Goal: Information Seeking & Learning: Learn about a topic

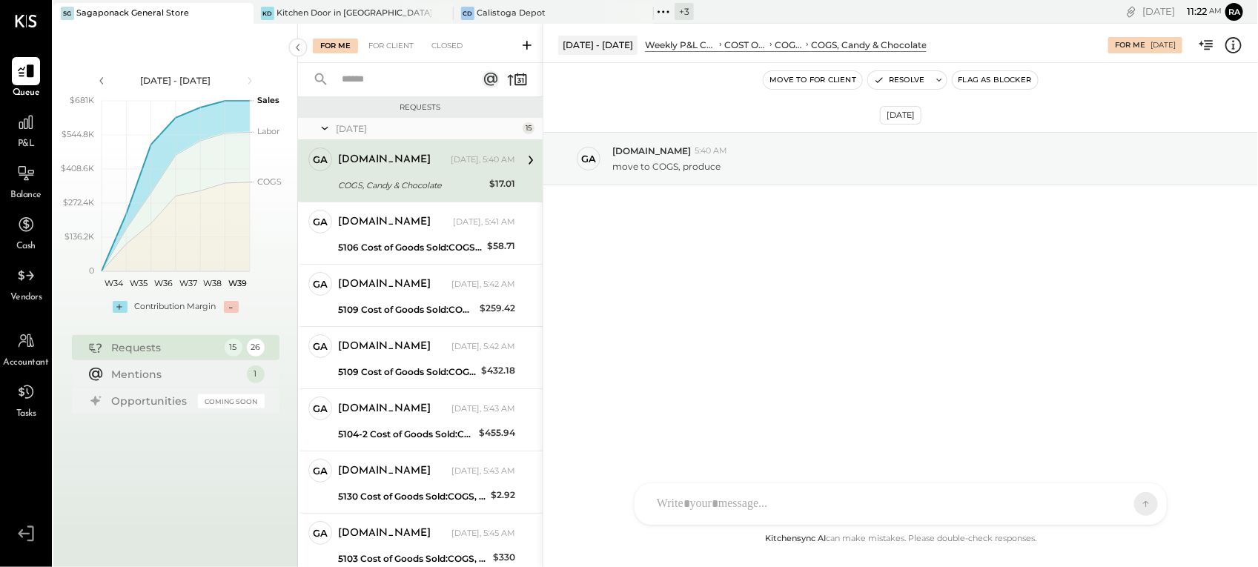
click at [420, 179] on div "COGS, Candy & Chocolate" at bounding box center [411, 185] width 147 height 15
click at [1225, 42] on icon at bounding box center [1233, 45] width 19 height 19
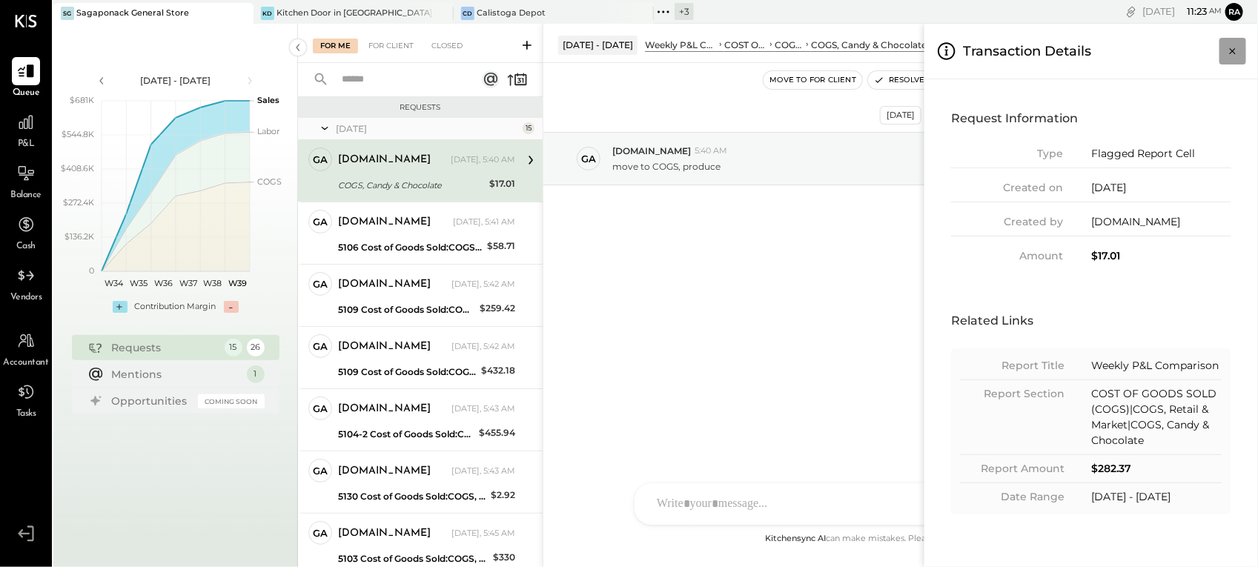
click at [1229, 54] on icon "Close panel" at bounding box center [1232, 51] width 15 height 15
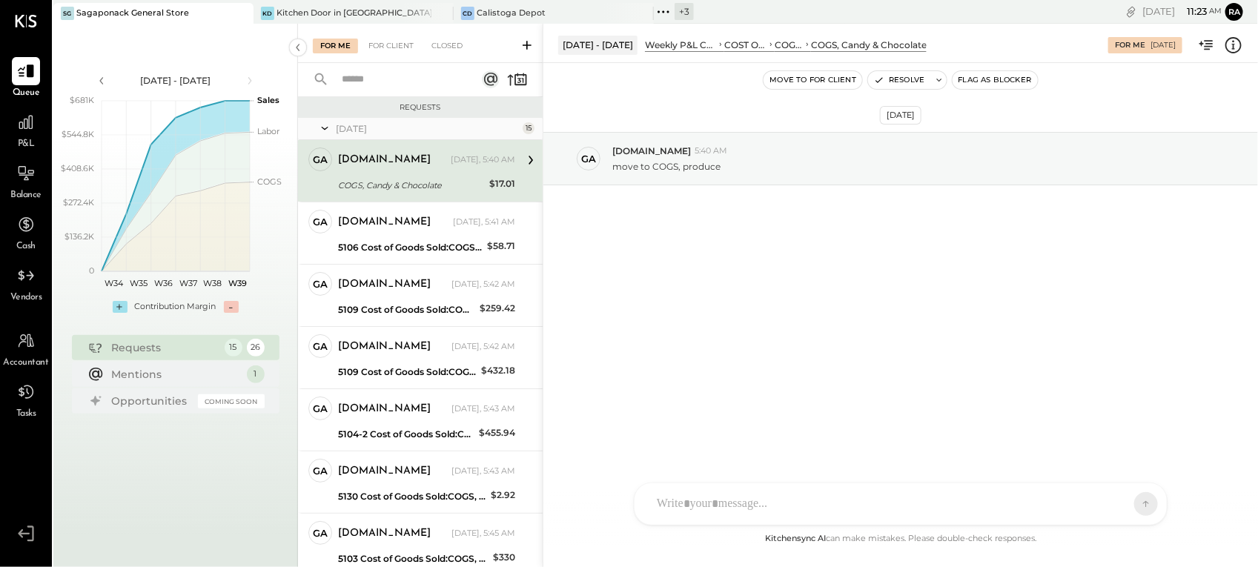
click at [16, 142] on div "P&L" at bounding box center [26, 129] width 28 height 43
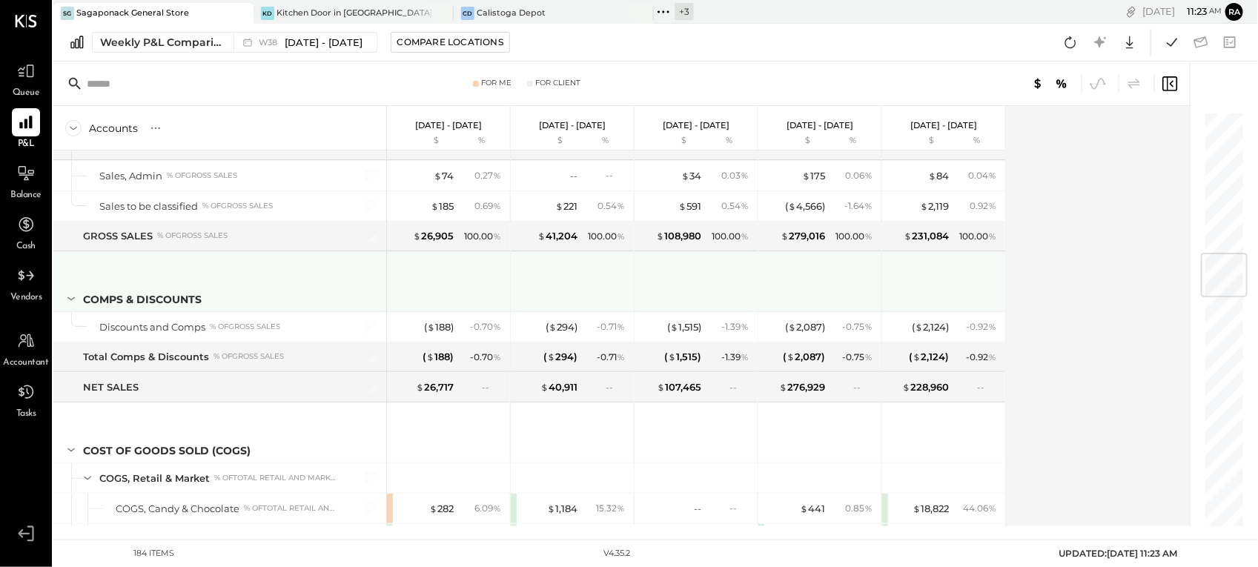
scroll to position [1390, 0]
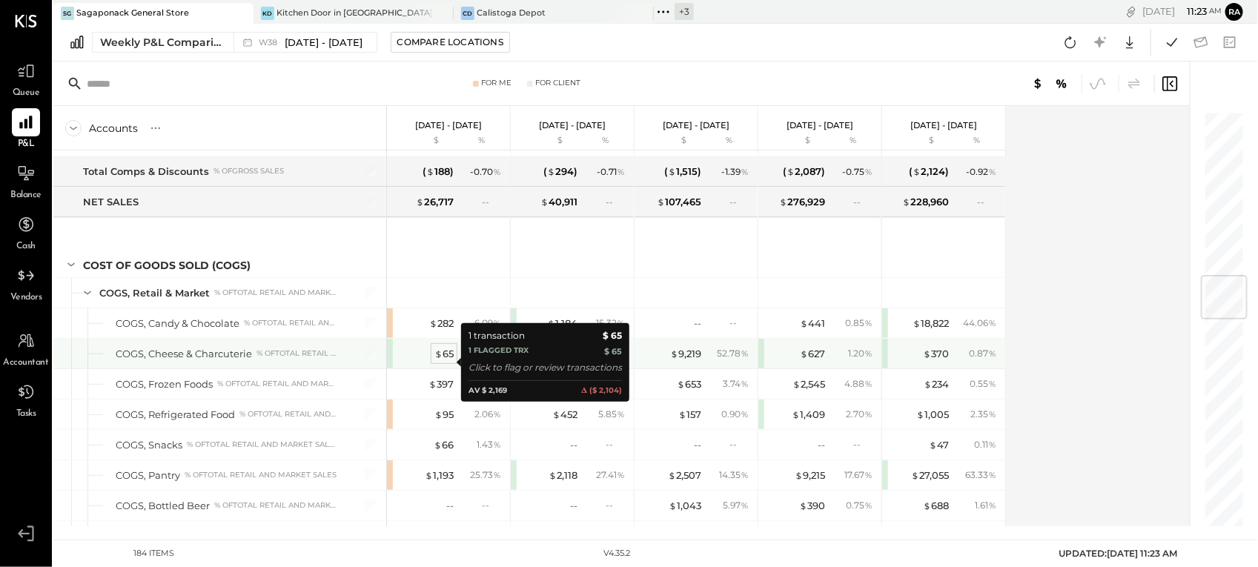
click at [443, 361] on div "$ 65" at bounding box center [443, 354] width 19 height 14
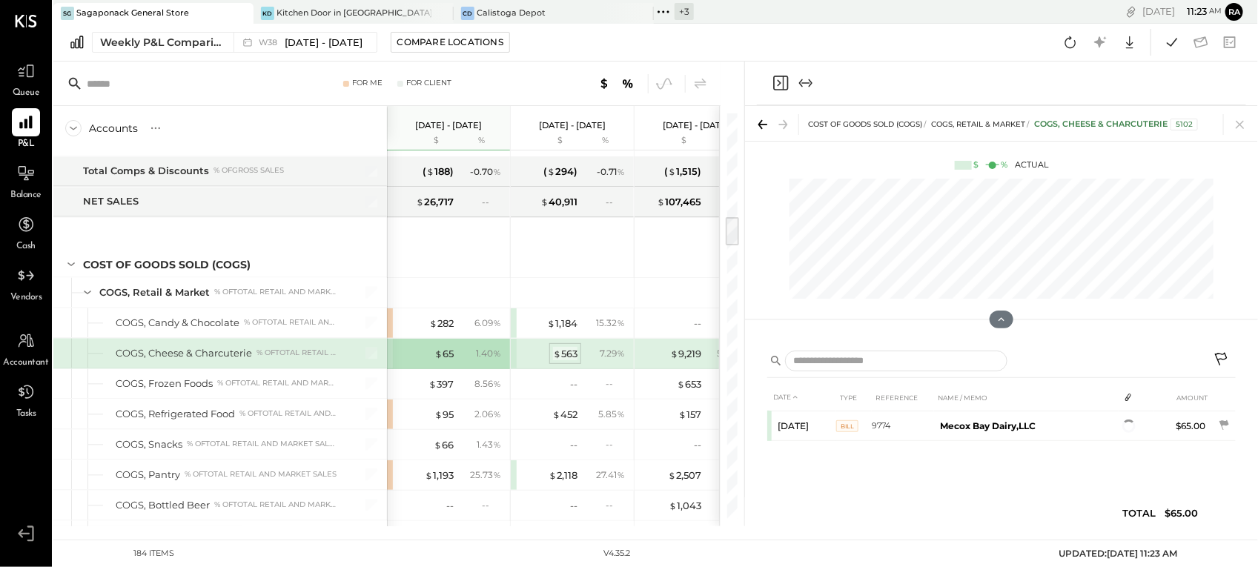
click at [568, 360] on div "$ 563" at bounding box center [565, 354] width 24 height 14
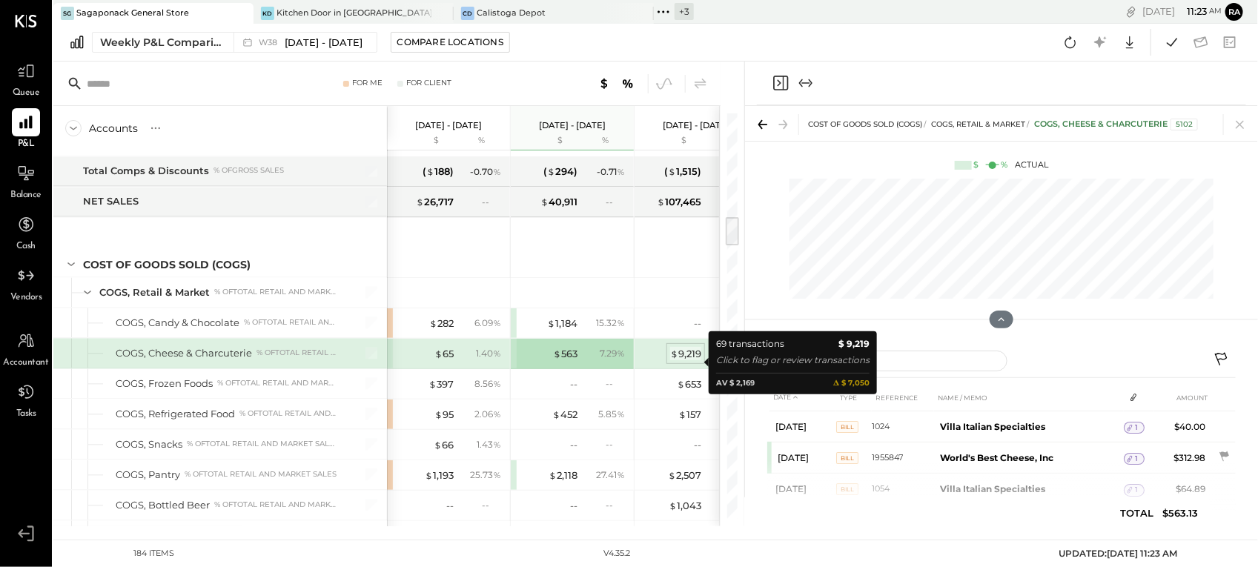
click at [683, 361] on div "$ 9,219" at bounding box center [685, 354] width 31 height 14
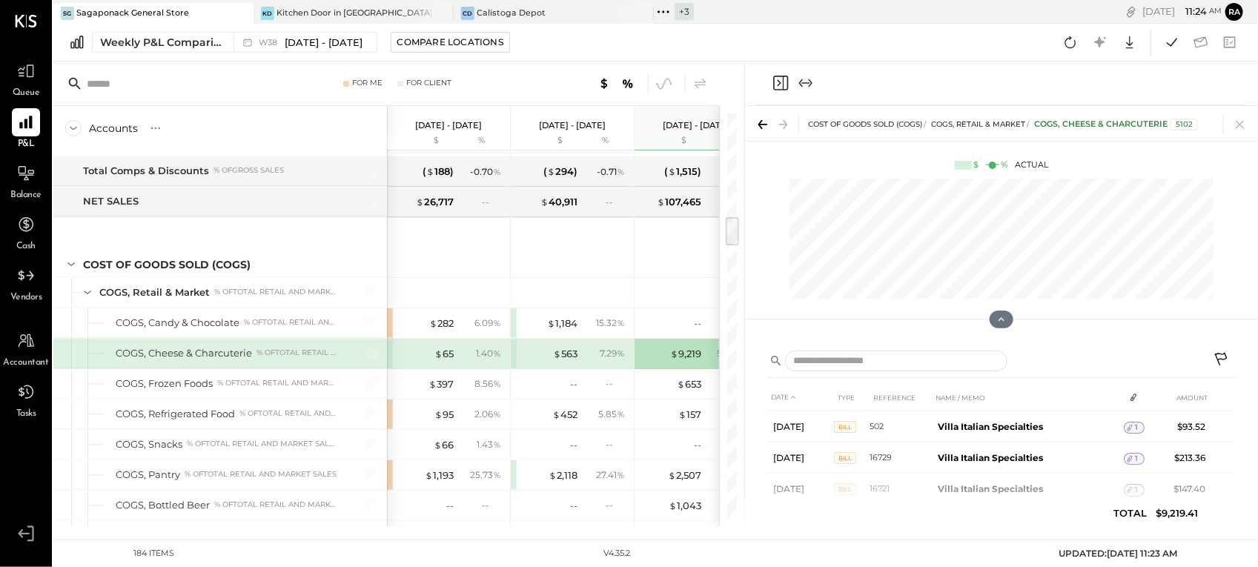
click at [30, 90] on span "Queue" at bounding box center [26, 93] width 27 height 13
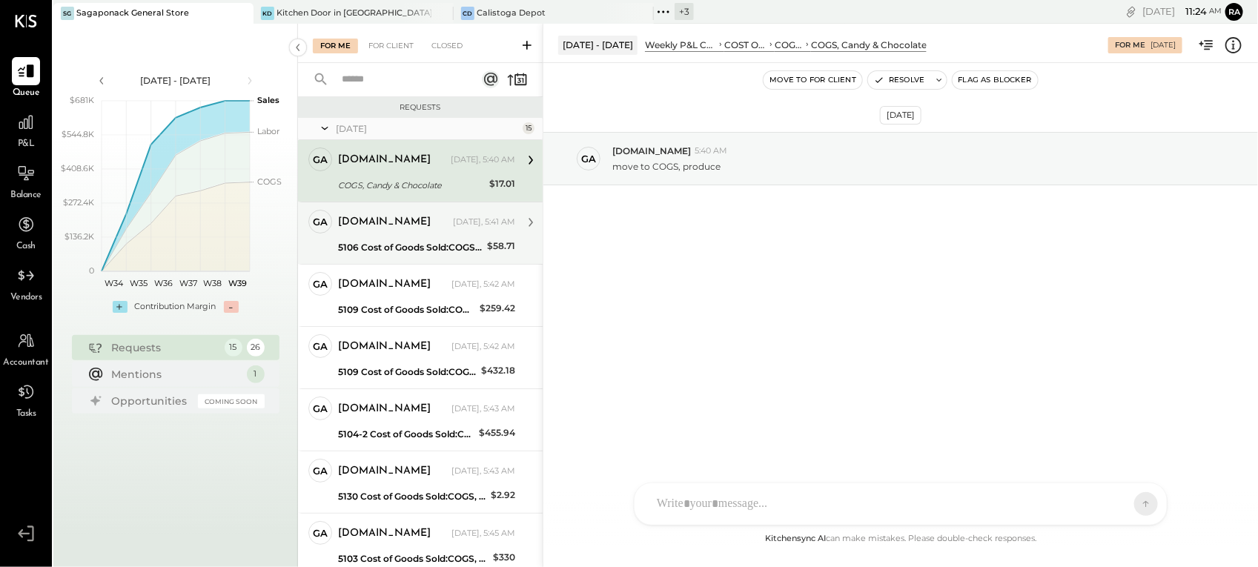
click at [417, 232] on div "gabby.green Yesterday, 5:41 AM" at bounding box center [426, 222] width 177 height 21
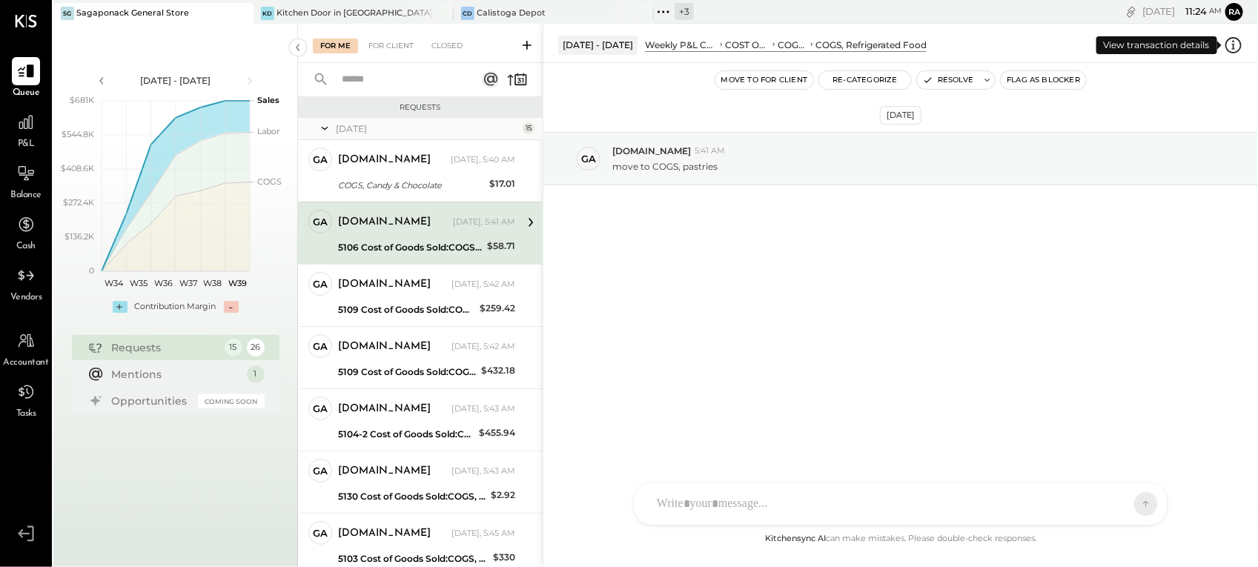
click at [1228, 48] on icon at bounding box center [1233, 45] width 19 height 19
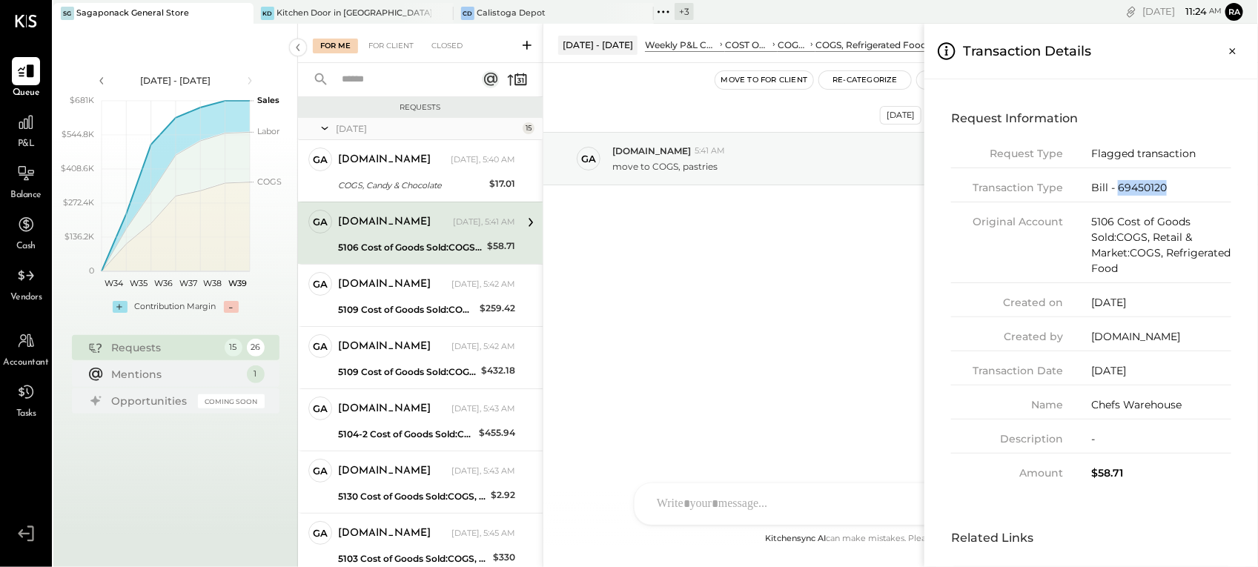
drag, startPoint x: 1171, startPoint y: 186, endPoint x: 1119, endPoint y: 191, distance: 52.1
click at [1119, 191] on div "Bill - 69450120" at bounding box center [1161, 188] width 140 height 16
copy div "69450120"
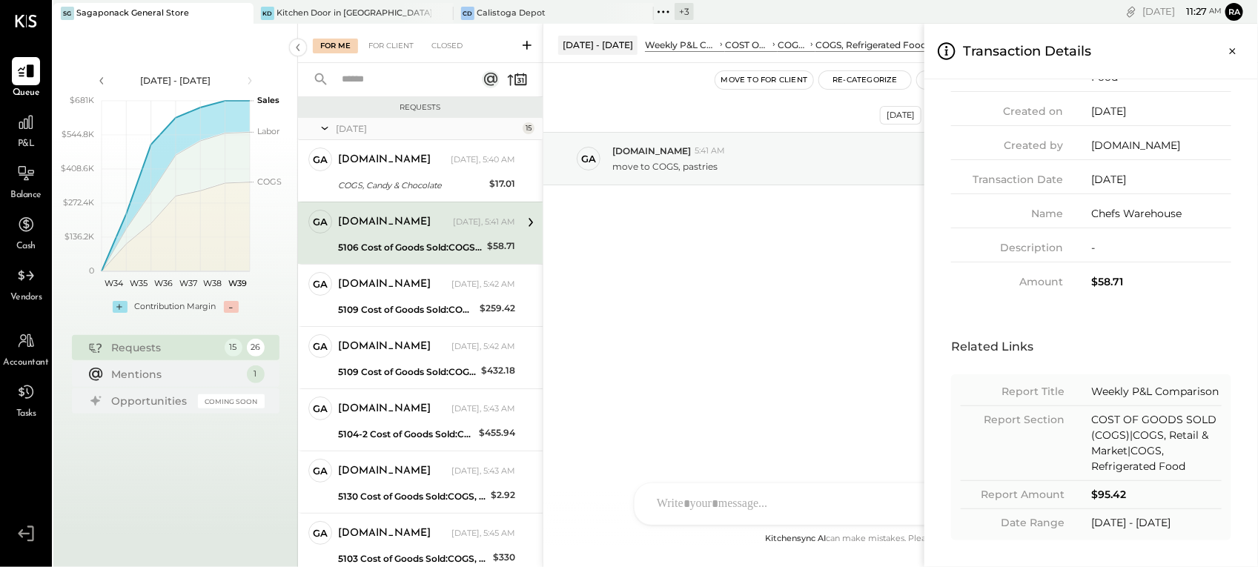
scroll to position [193, 0]
click at [30, 139] on span "P&L" at bounding box center [26, 144] width 17 height 13
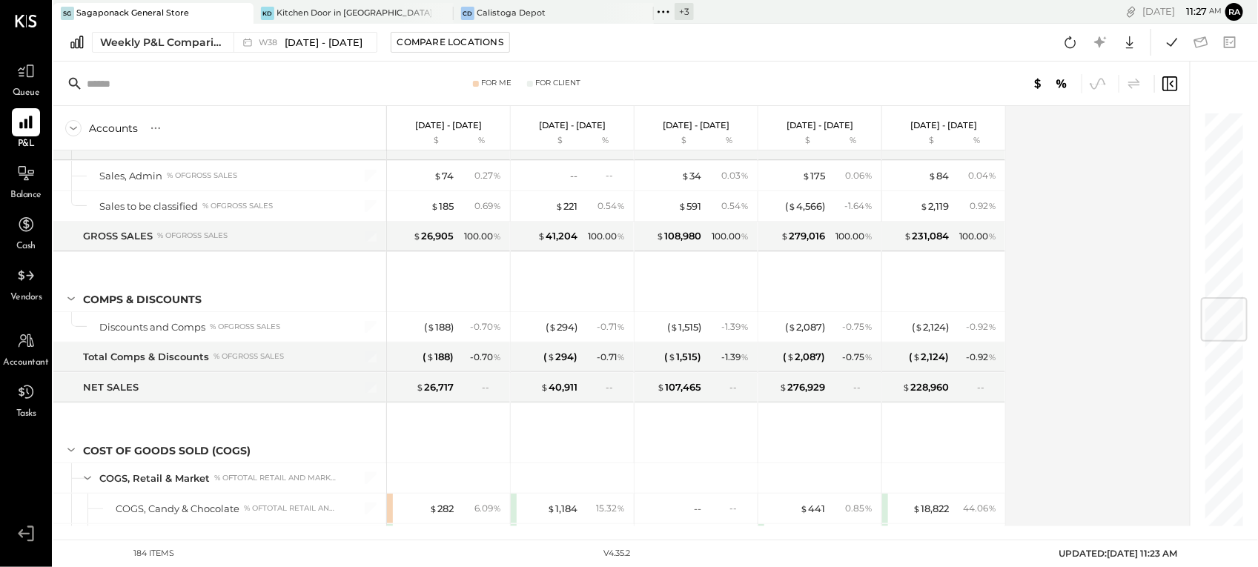
scroll to position [1575, 0]
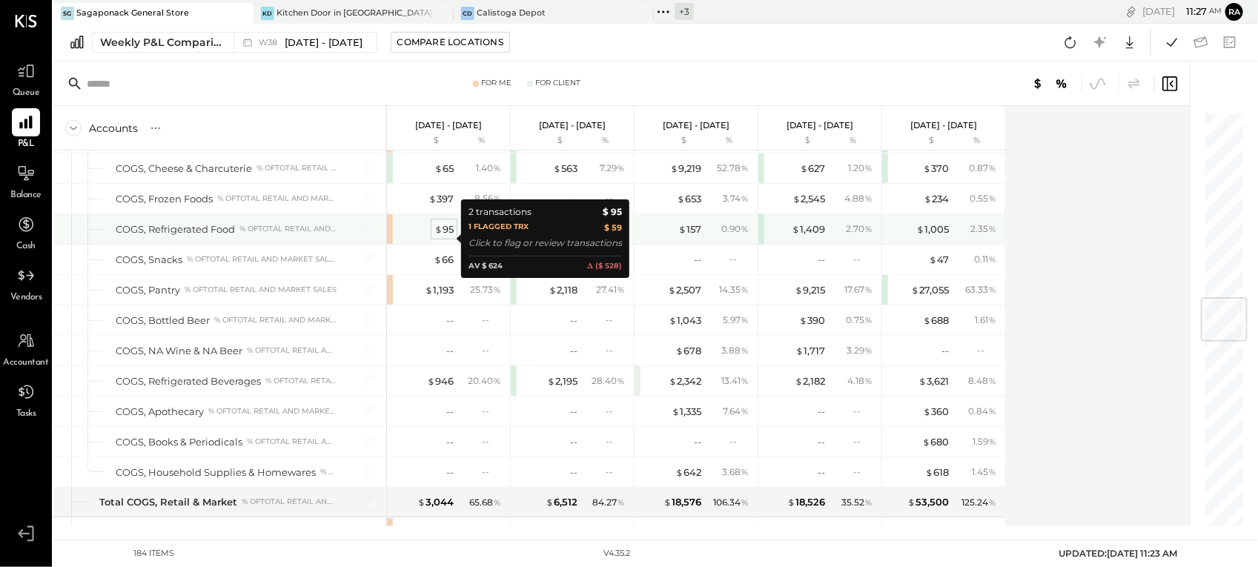
click at [448, 236] on div "$ 95" at bounding box center [443, 229] width 19 height 14
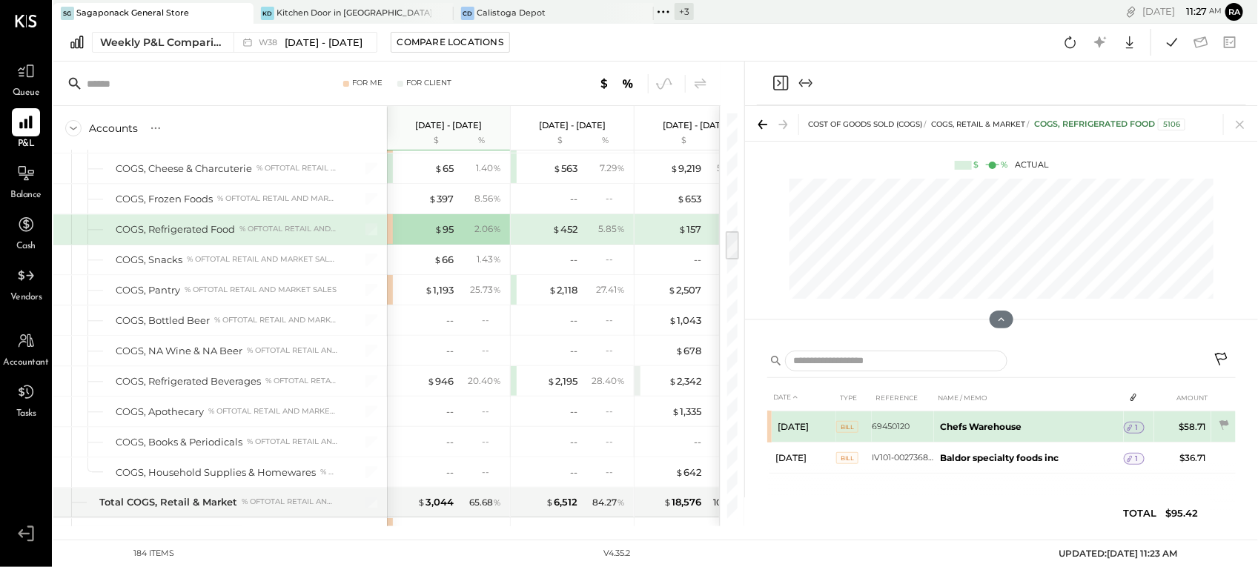
click at [1132, 430] on icon at bounding box center [1129, 428] width 10 height 10
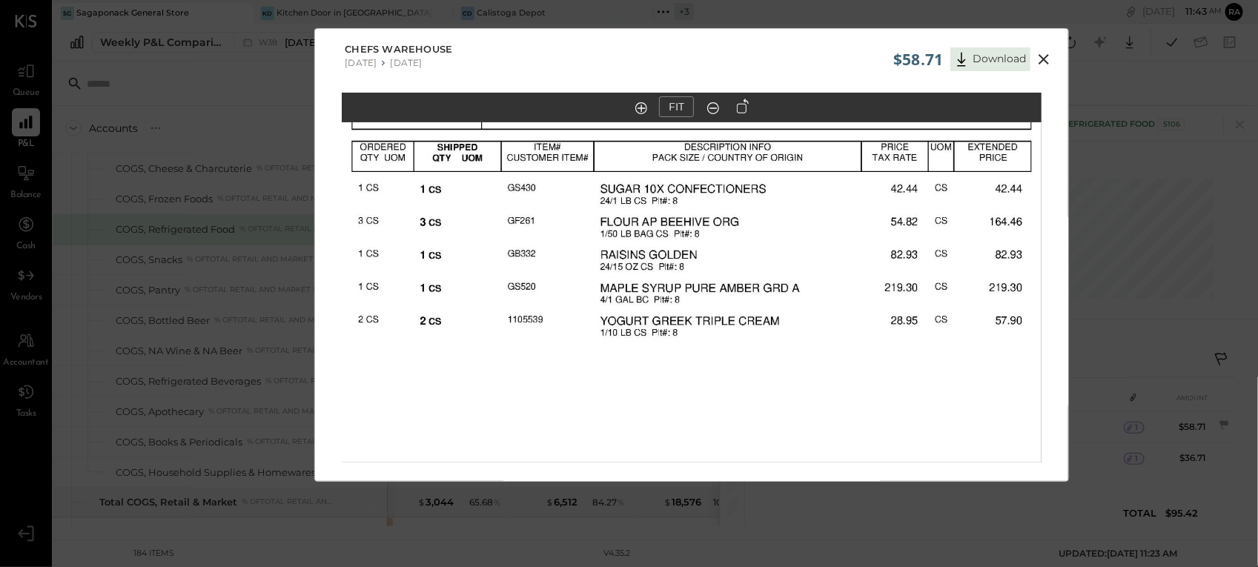
click at [1038, 68] on button at bounding box center [1043, 59] width 27 height 19
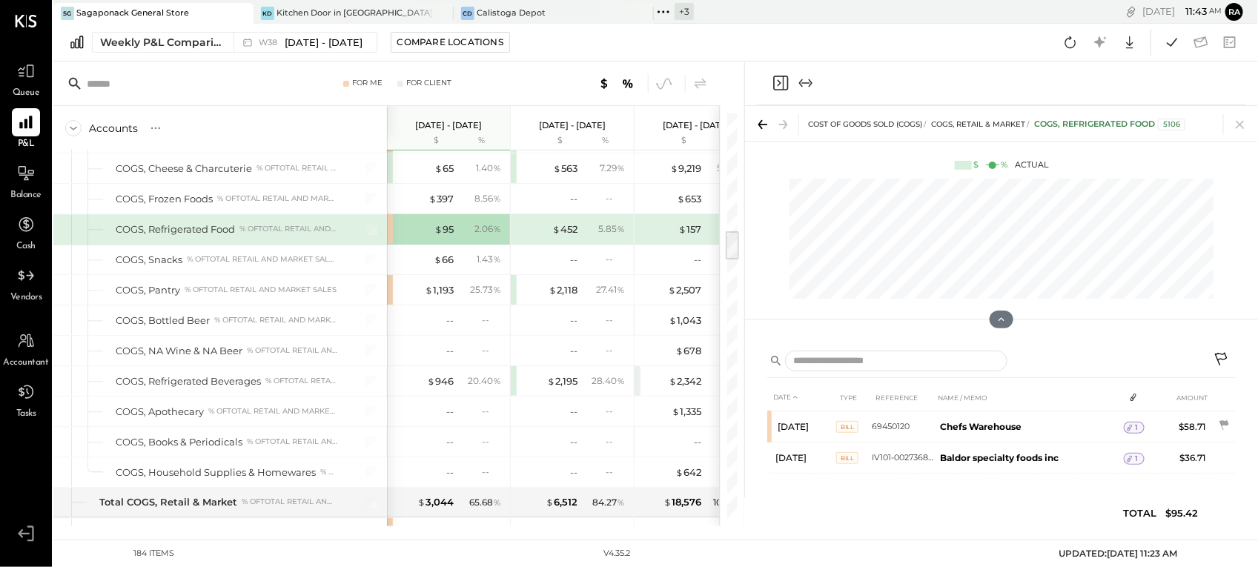
click at [809, 84] on icon "Expand panel (e)" at bounding box center [806, 83] width 18 height 18
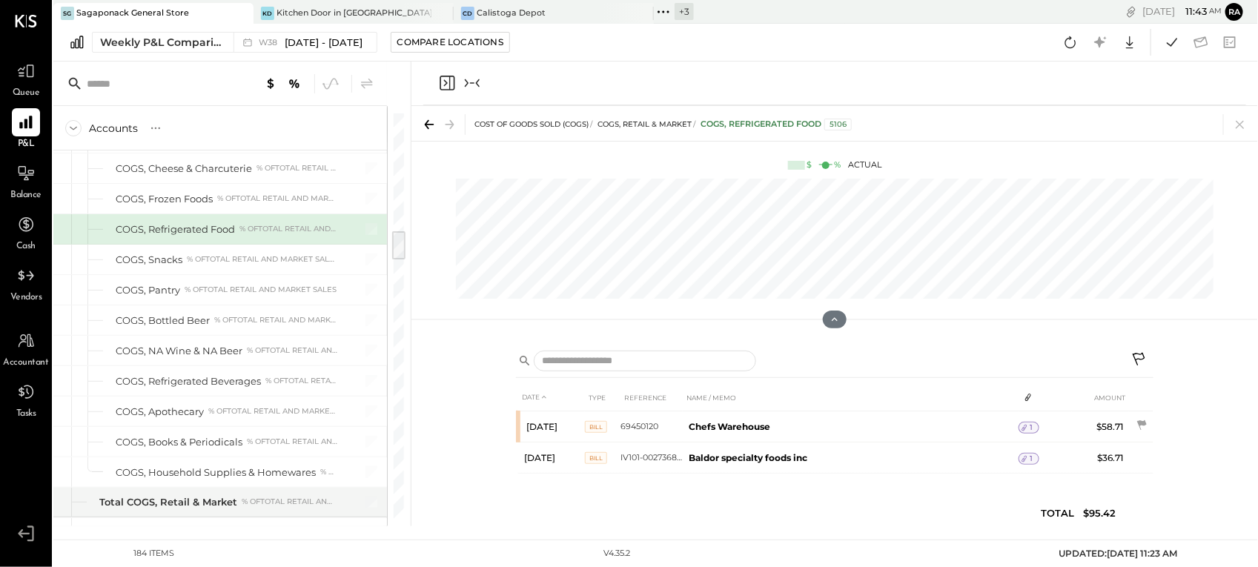
click at [472, 80] on icon "Collapse panel (e)" at bounding box center [472, 83] width 18 height 18
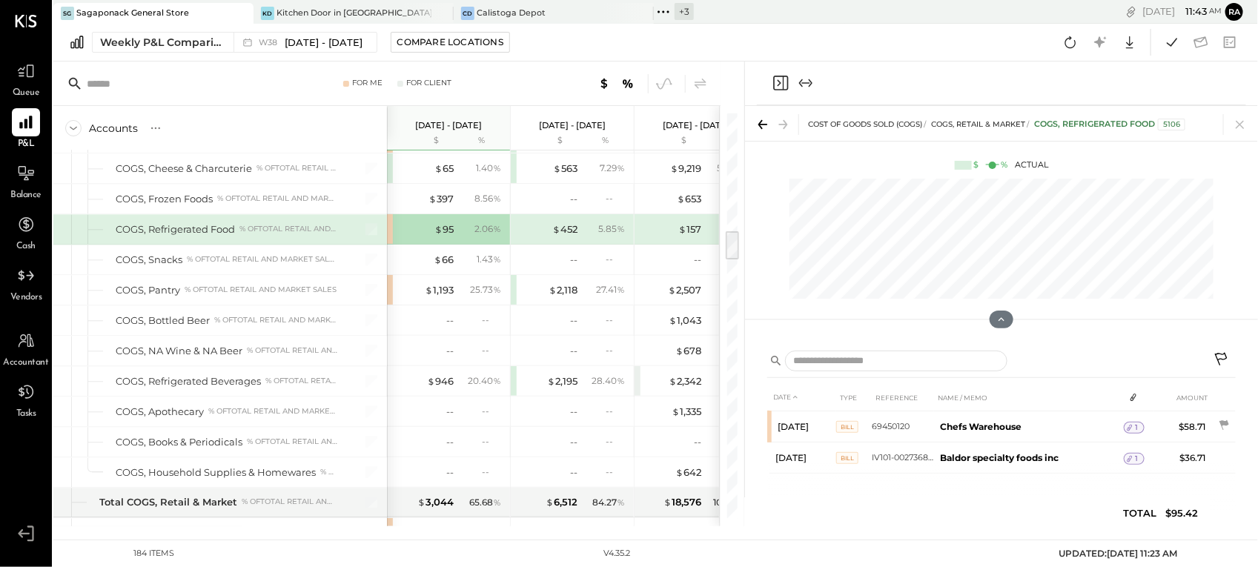
click at [776, 85] on icon "Close panel" at bounding box center [781, 83] width 18 height 18
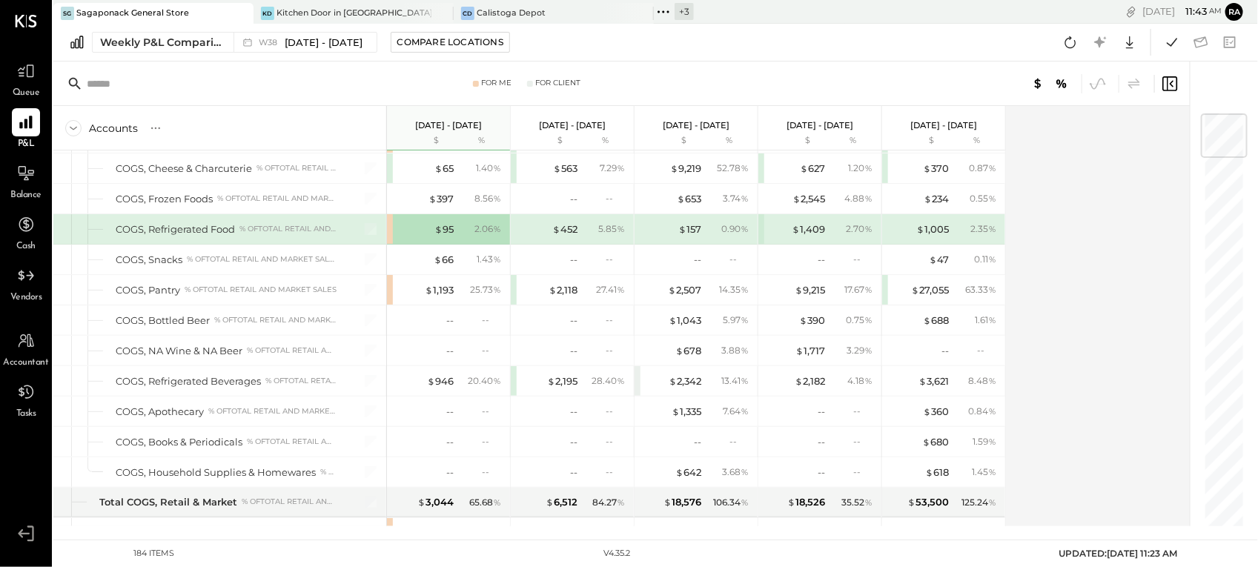
scroll to position [3307, 0]
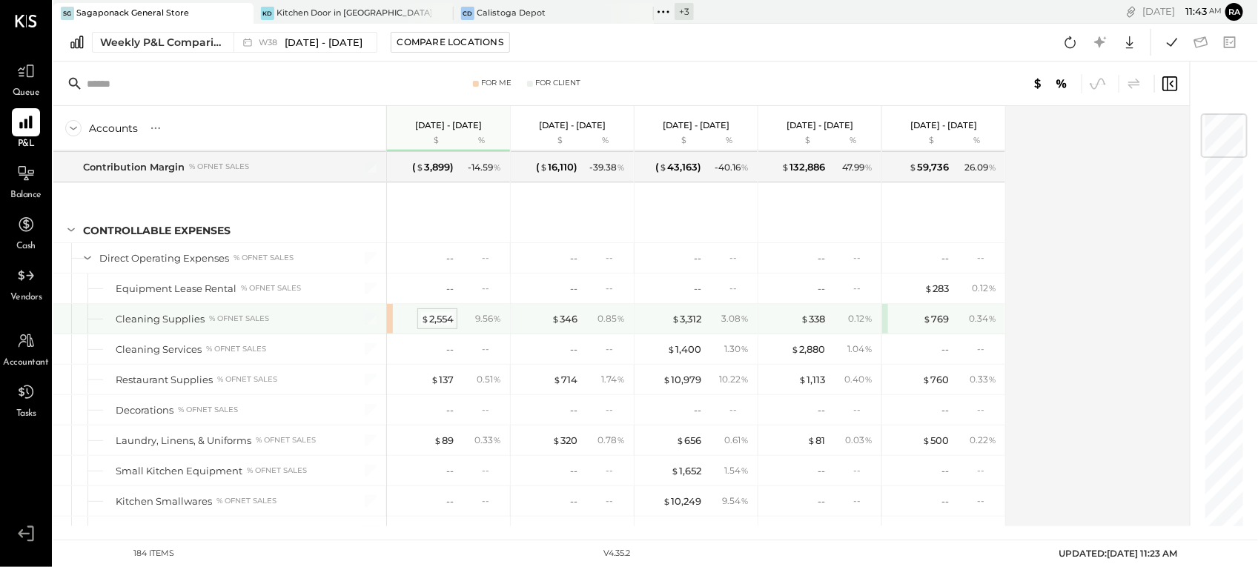
click at [440, 326] on div "$ 2,554" at bounding box center [437, 319] width 33 height 14
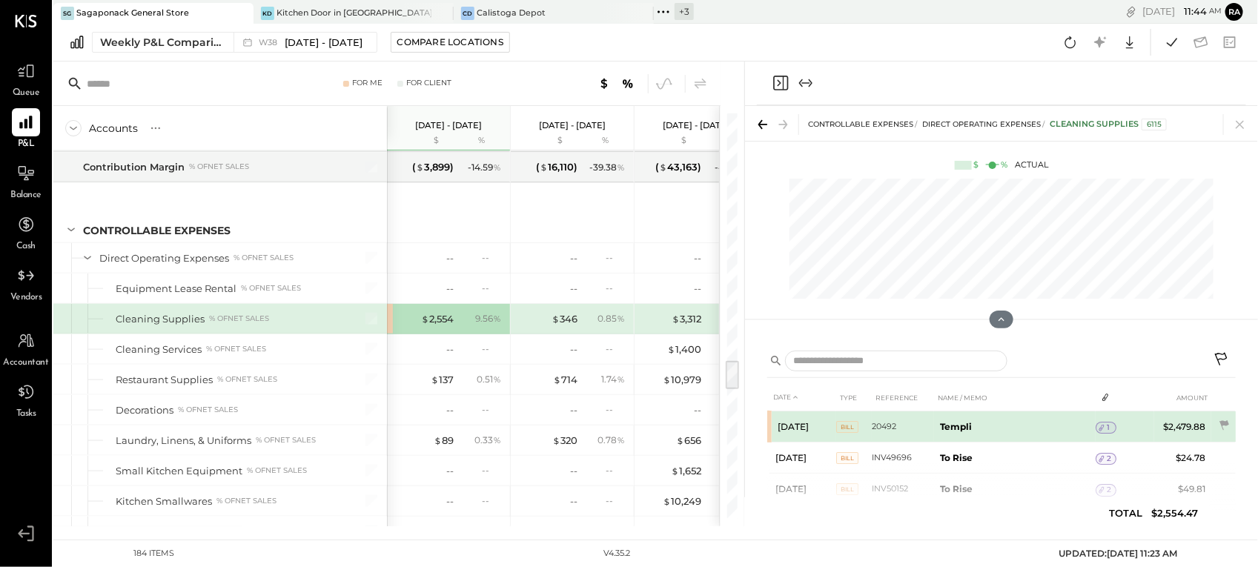
click at [1108, 430] on span "1" at bounding box center [1108, 428] width 3 height 10
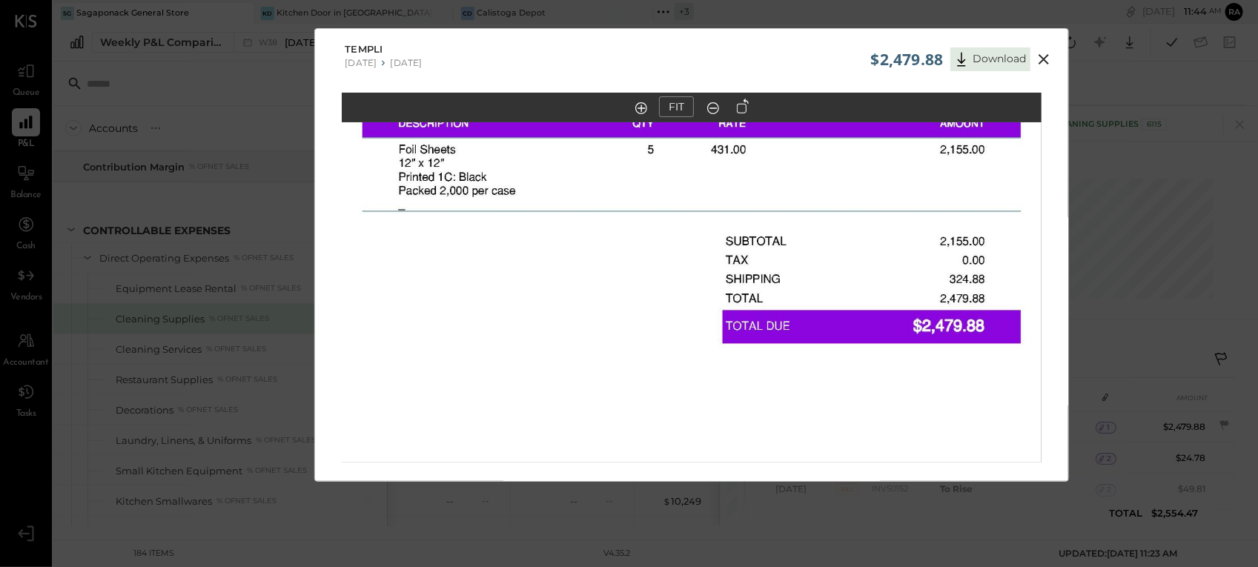
click at [715, 111] on icon at bounding box center [713, 108] width 15 height 19
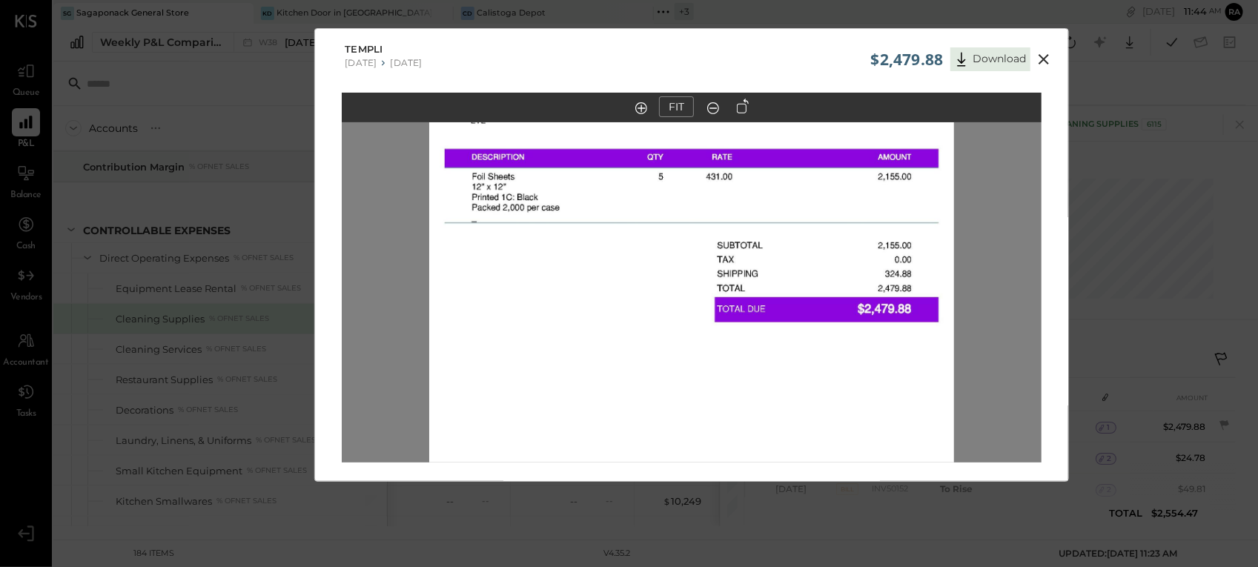
click at [716, 108] on out at bounding box center [713, 108] width 12 height 12
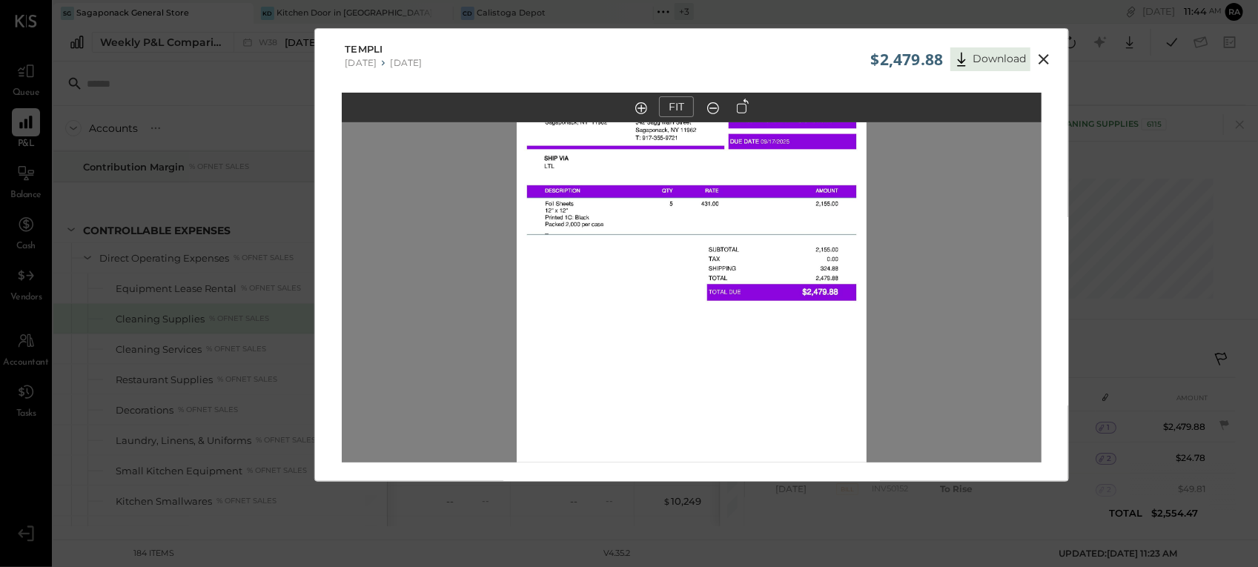
click at [712, 109] on icon at bounding box center [713, 108] width 15 height 19
click at [1038, 54] on icon at bounding box center [1044, 59] width 18 height 18
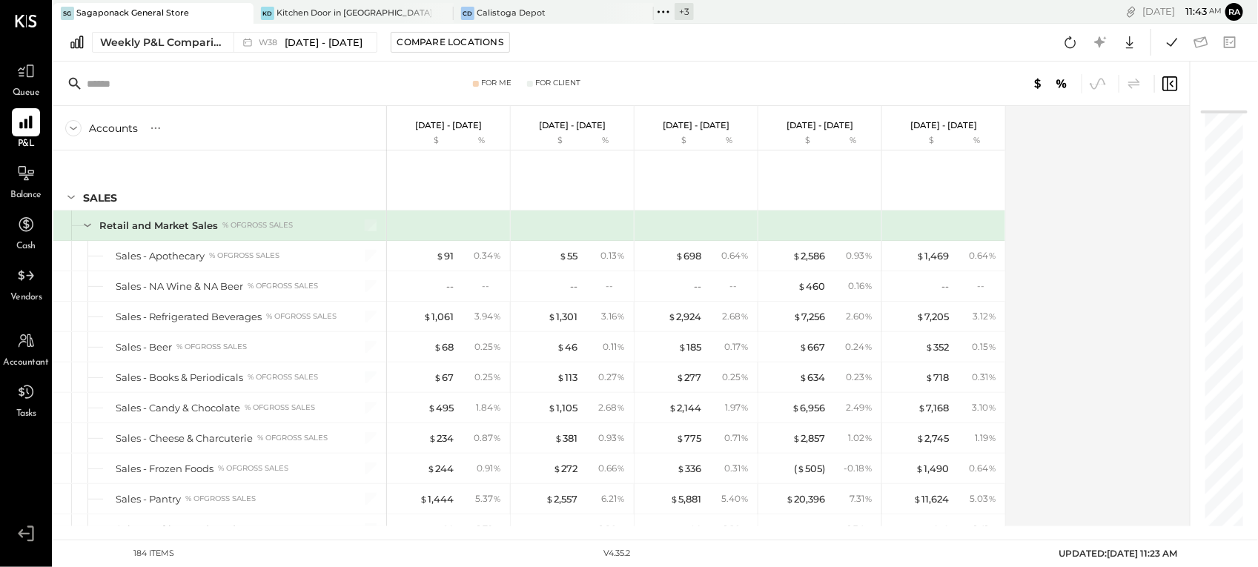
click at [22, 87] on span "Queue" at bounding box center [26, 93] width 27 height 13
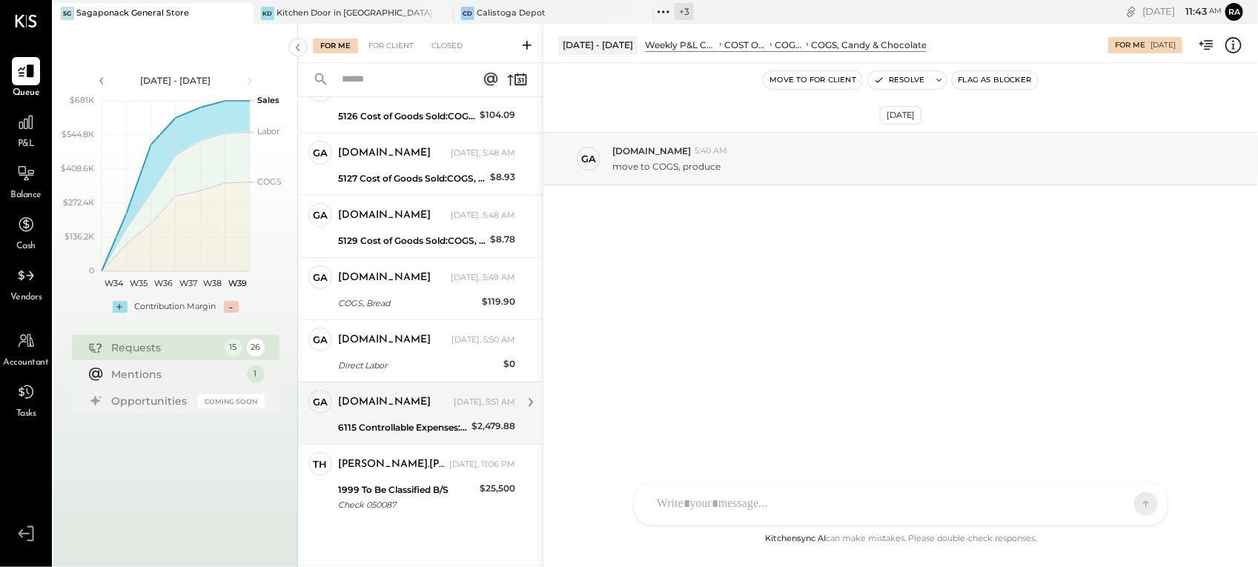
scroll to position [569, 0]
click at [432, 420] on div "6115 Controllable Expenses:Direct Operating Expenses:Cleaning Supplies" at bounding box center [402, 427] width 129 height 15
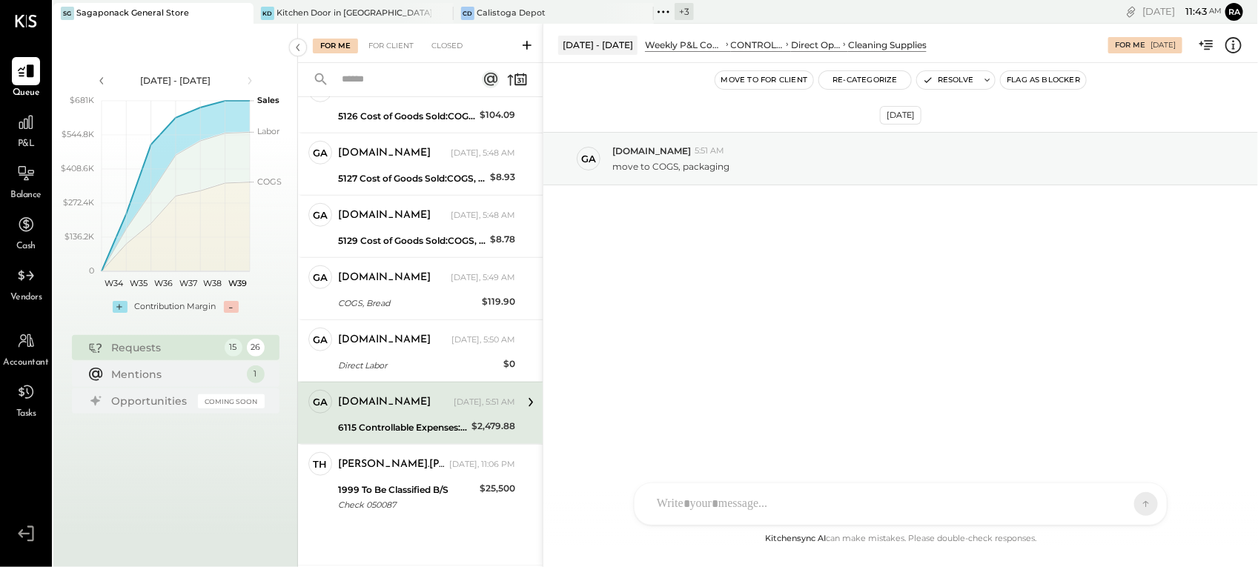
click at [1236, 46] on icon at bounding box center [1233, 45] width 19 height 19
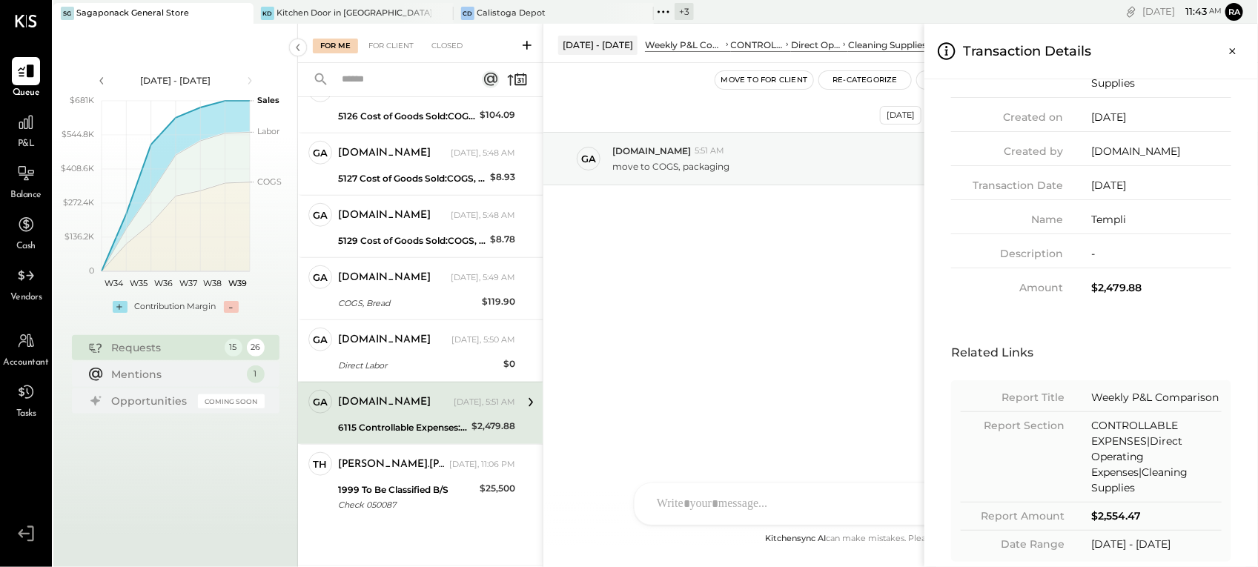
scroll to position [209, 0]
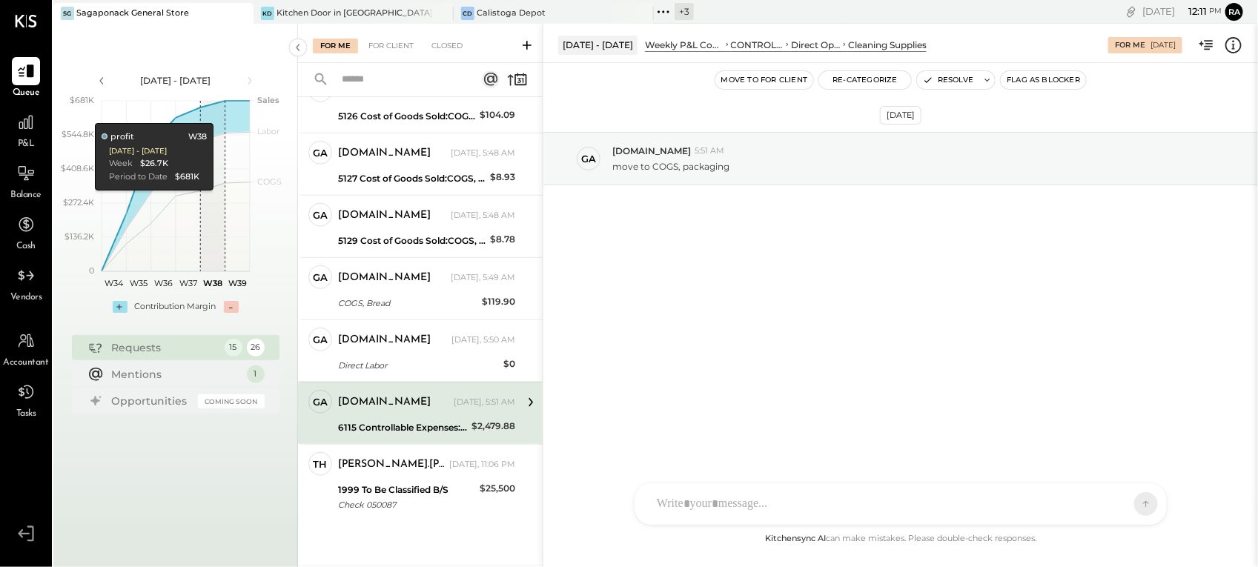
click at [450, 50] on div "For Me For Client Closed Requests [DATE] 15 ga [DOMAIN_NAME] Owner [DOMAIN_NAME…" at bounding box center [778, 295] width 960 height 543
click at [450, 50] on div "Closed" at bounding box center [447, 46] width 46 height 15
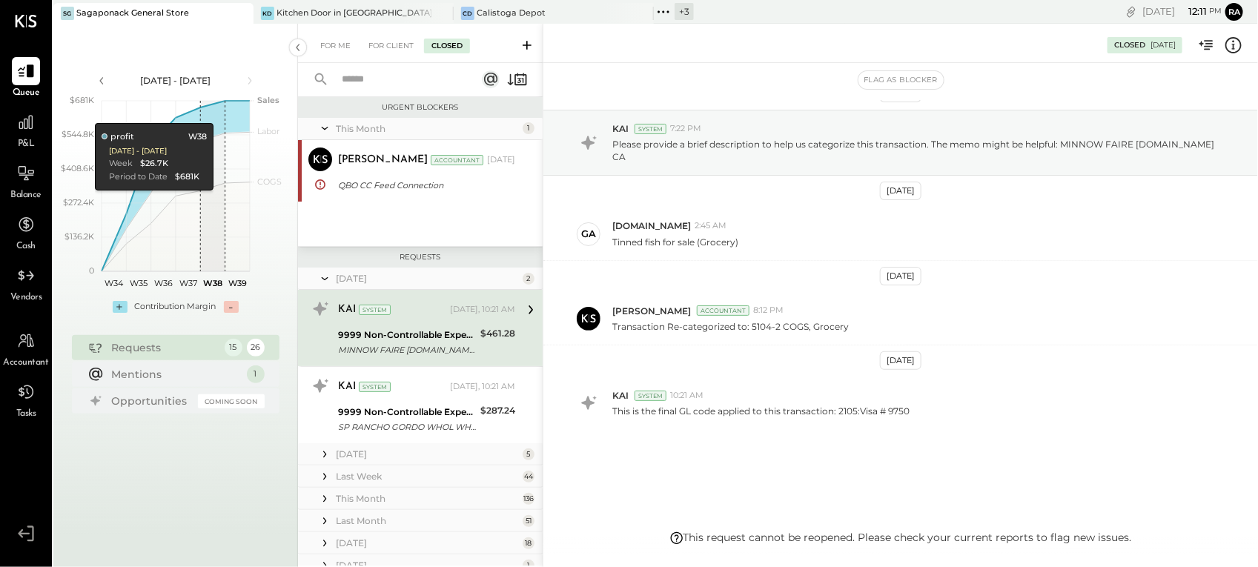
click at [382, 76] on input "text" at bounding box center [400, 79] width 134 height 24
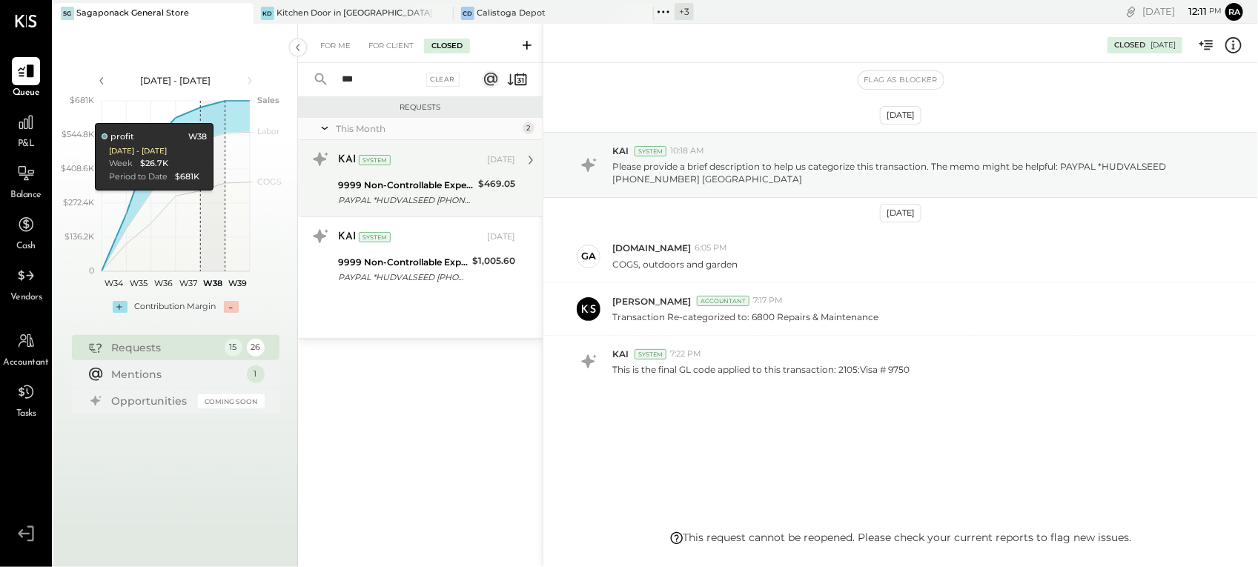
type input "***"
click at [394, 174] on div "KAI System [DATE] 9999 Non-Controllable Expenses:Other Income and Expenses:To B…" at bounding box center [426, 179] width 177 height 62
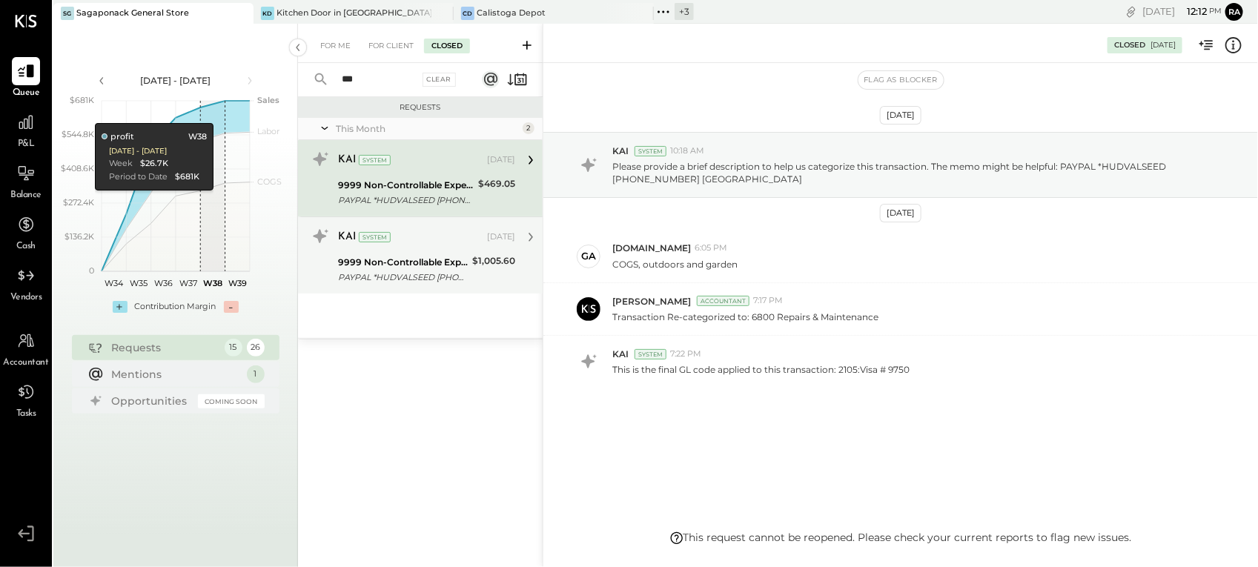
click at [438, 247] on div "KAI System [DATE]" at bounding box center [426, 237] width 177 height 21
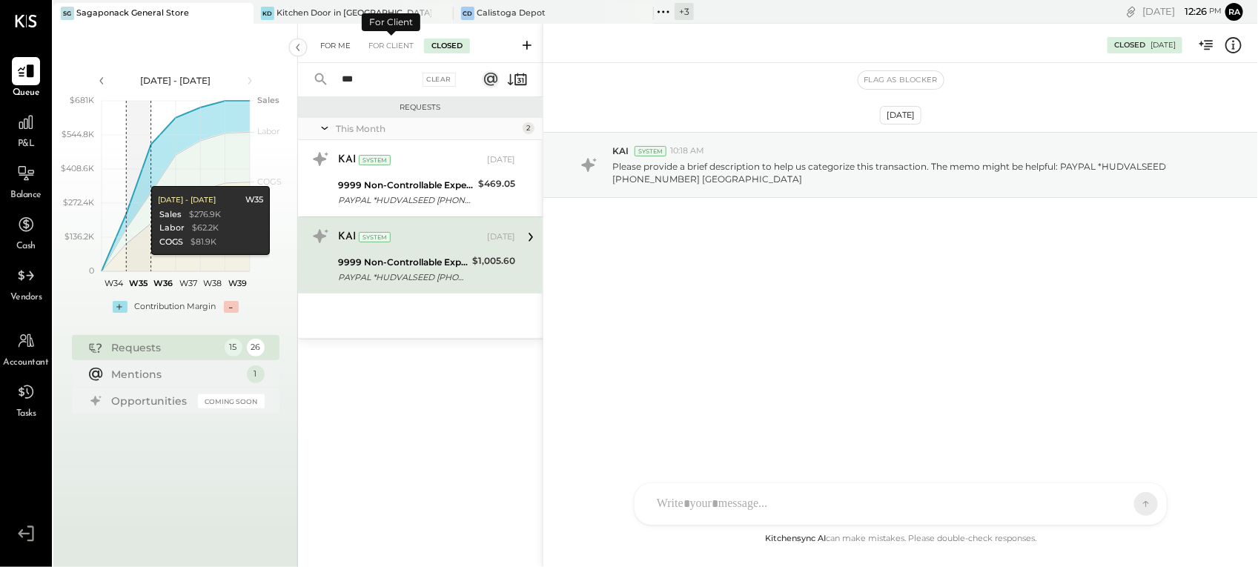
click at [345, 43] on div "For Me" at bounding box center [335, 46] width 45 height 15
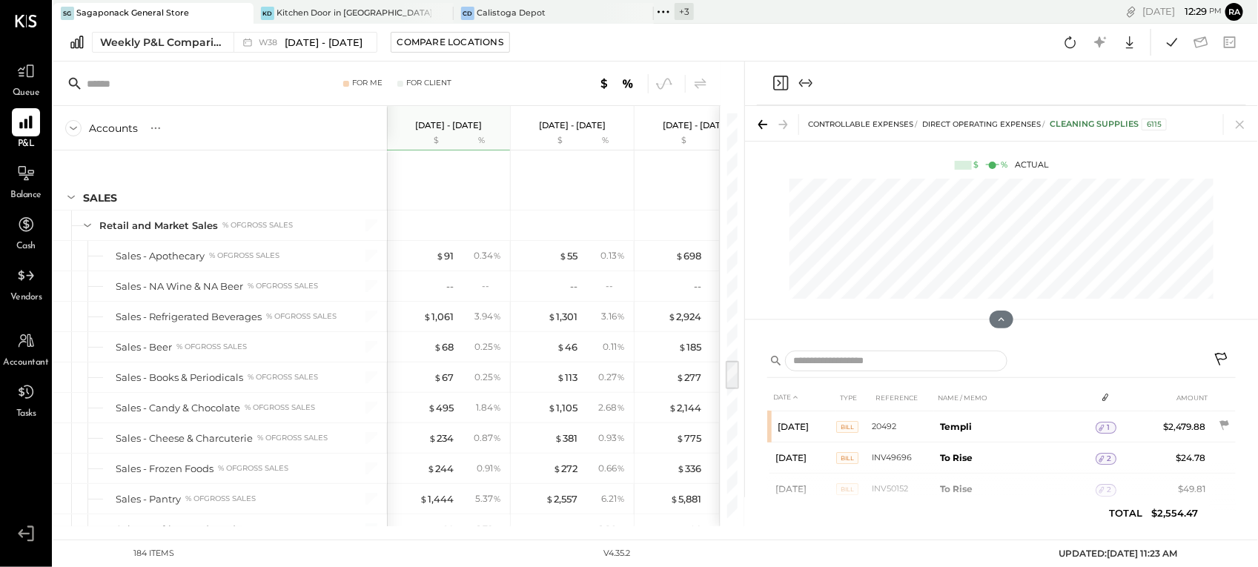
scroll to position [3307, 0]
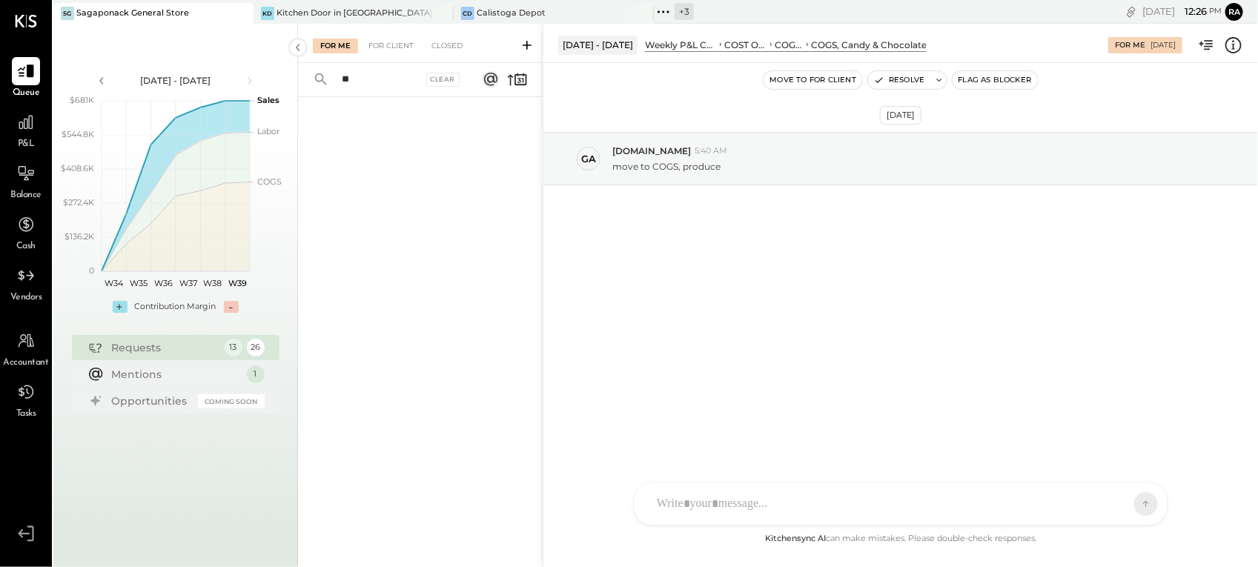
type input "*"
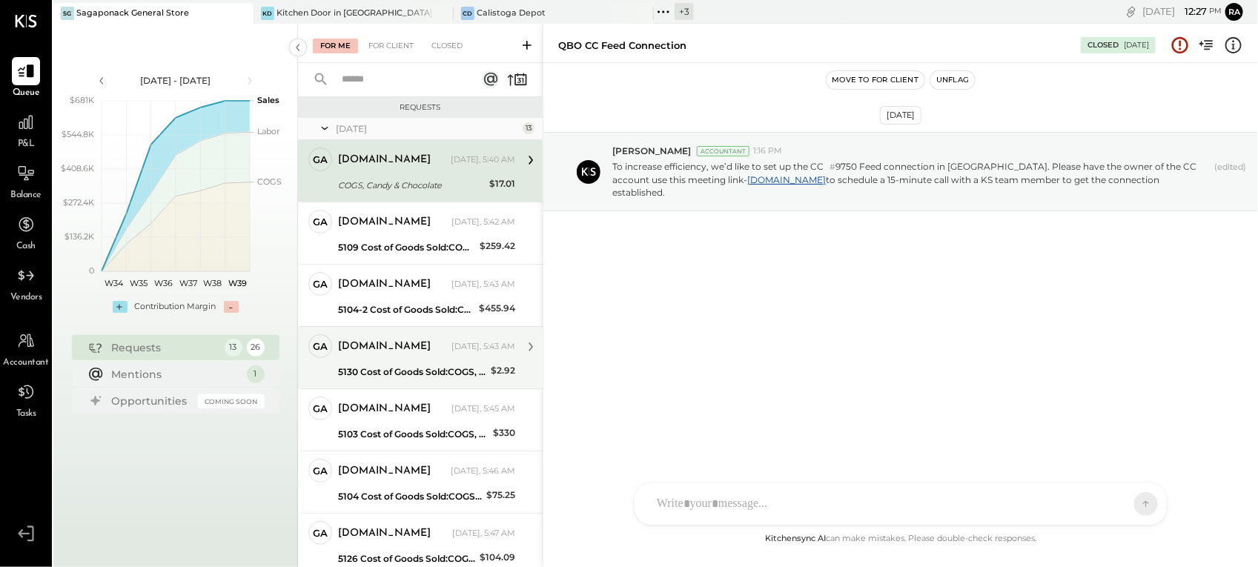
click at [410, 341] on div "[DOMAIN_NAME]" at bounding box center [393, 346] width 110 height 15
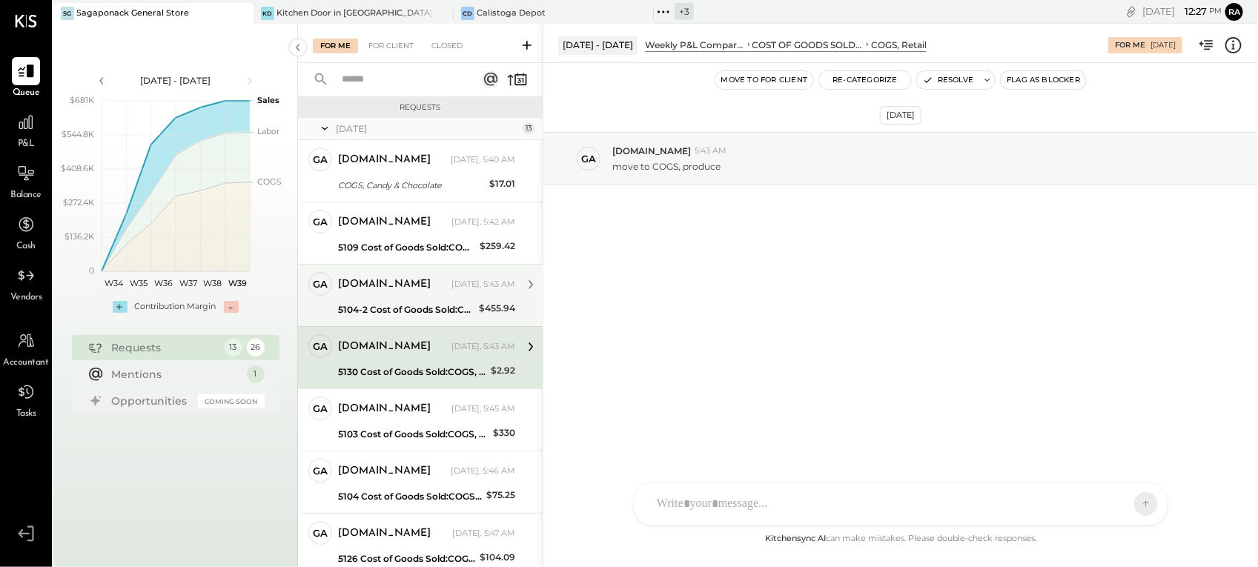
click at [404, 288] on div "[DOMAIN_NAME]" at bounding box center [393, 284] width 110 height 15
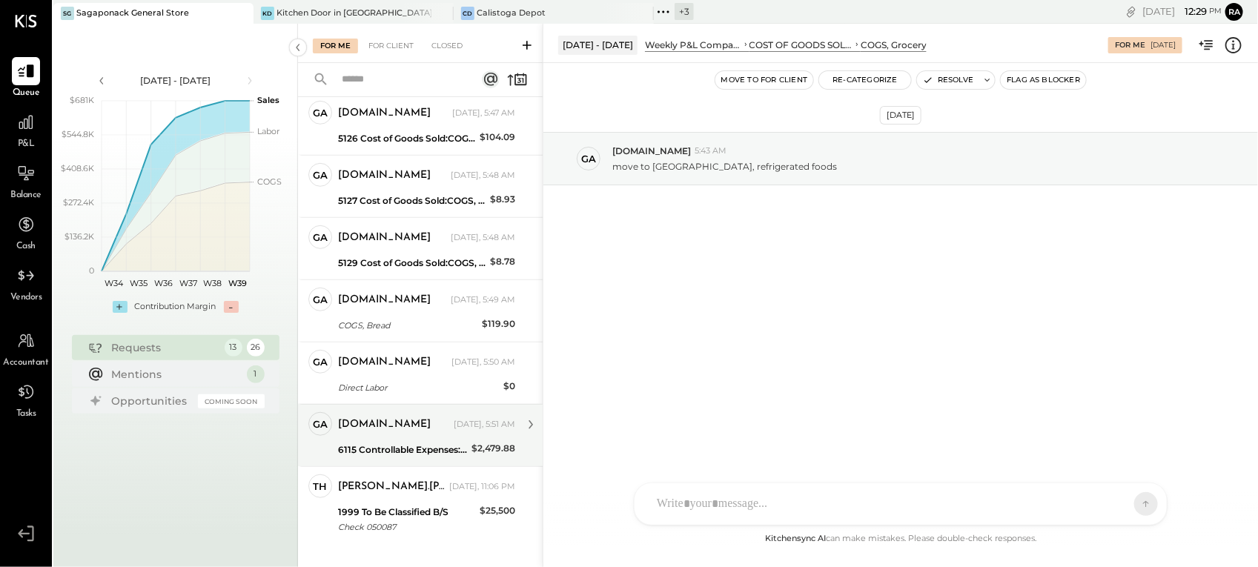
scroll to position [445, 0]
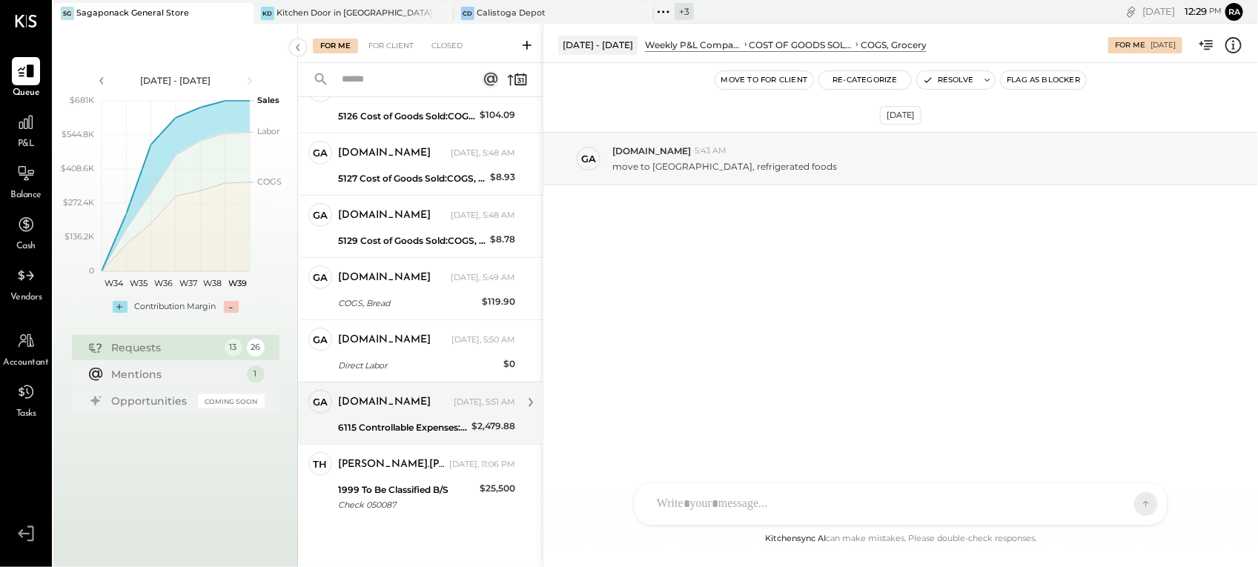
click at [432, 412] on div "gabby.green Yesterday, 5:51 AM" at bounding box center [426, 402] width 177 height 21
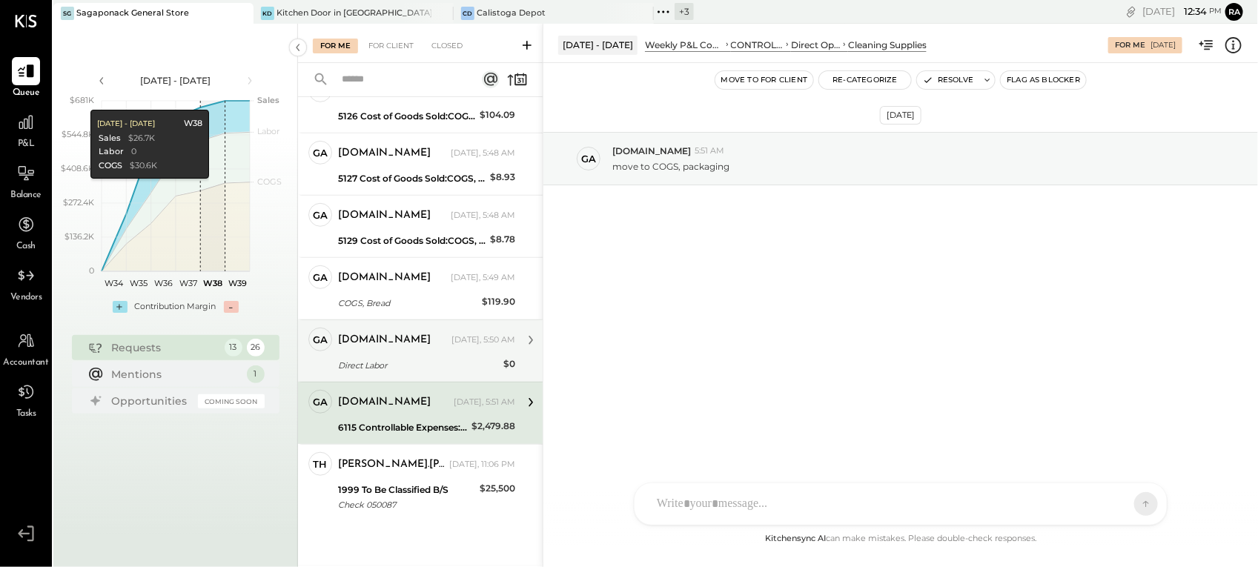
click at [404, 358] on div "Direct Labor" at bounding box center [418, 365] width 161 height 15
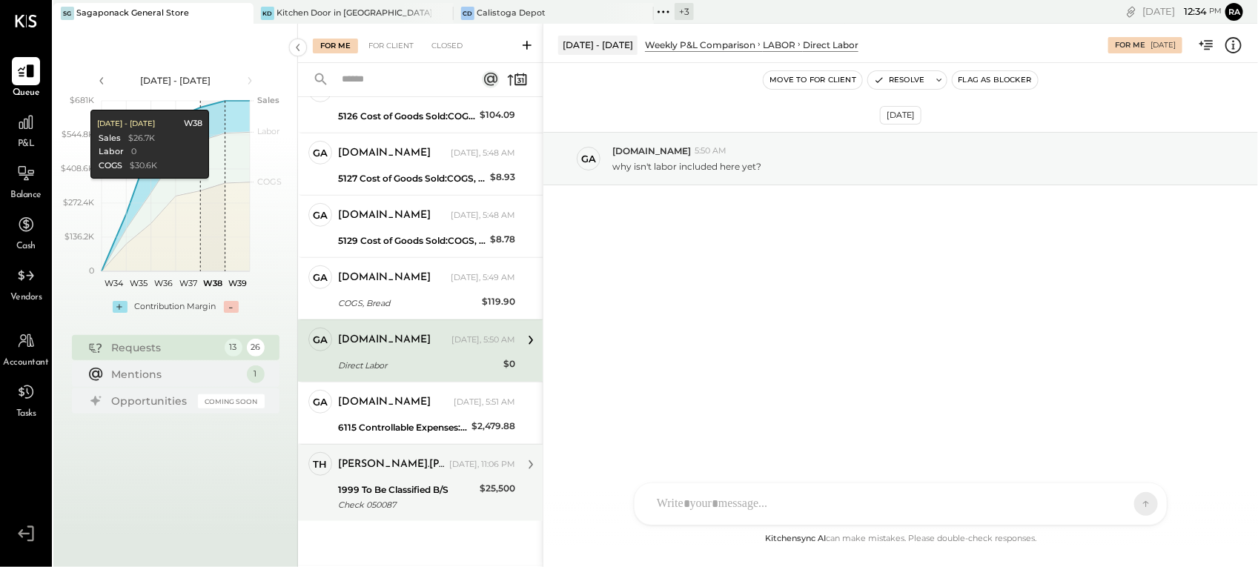
click at [388, 471] on div "[PERSON_NAME].[PERSON_NAME]" at bounding box center [392, 464] width 108 height 15
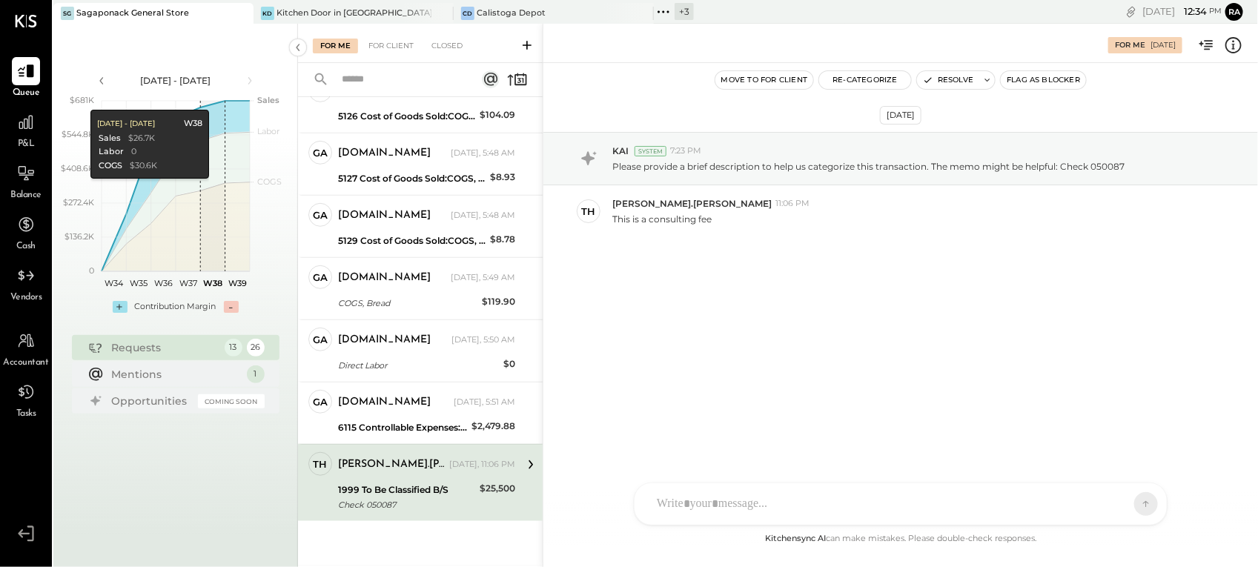
click at [1233, 47] on icon at bounding box center [1234, 44] width 2 height 9
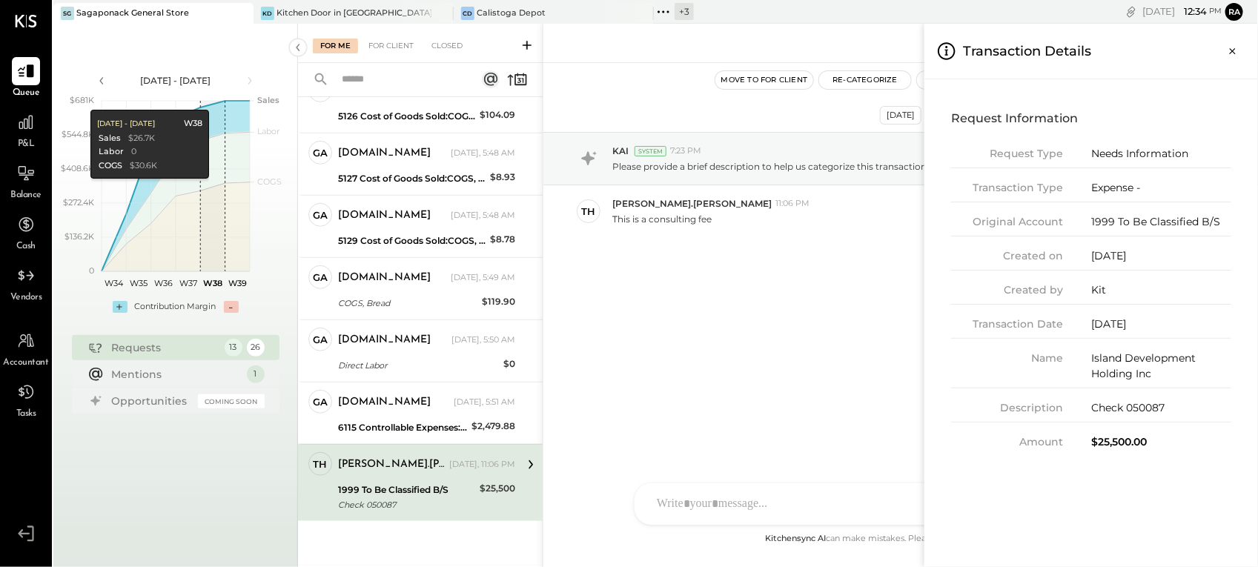
click at [803, 327] on div "For Me For Client Closed Requests Yesterday 13 ga gabby.green Owner gabby.green…" at bounding box center [778, 295] width 960 height 543
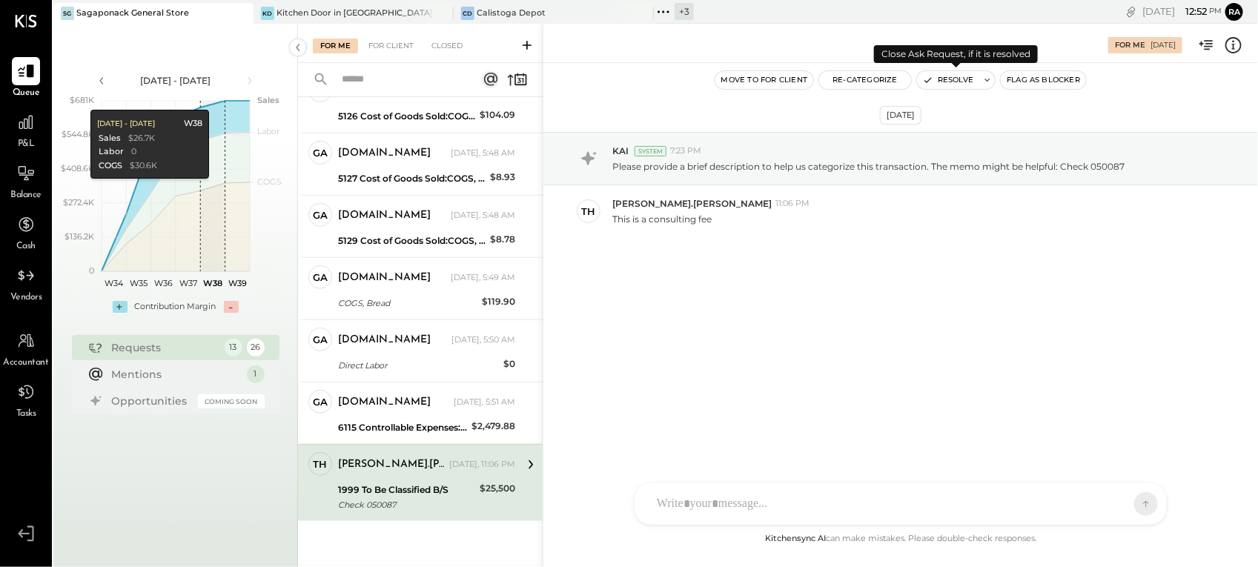
click at [947, 79] on button "Resolve" at bounding box center [948, 80] width 62 height 18
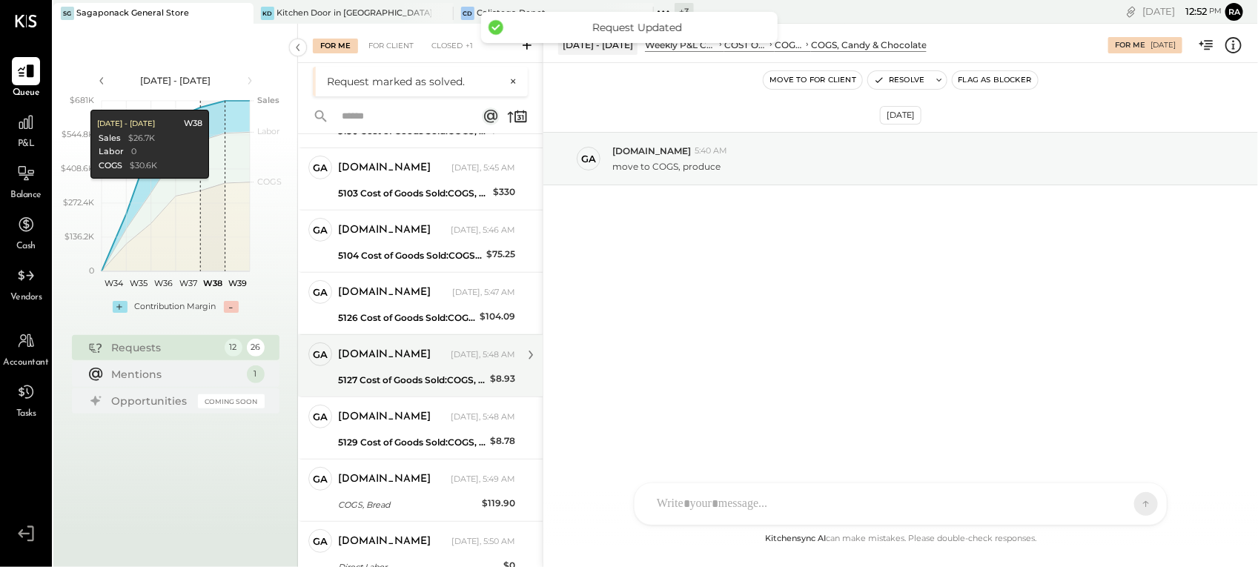
scroll to position [368, 0]
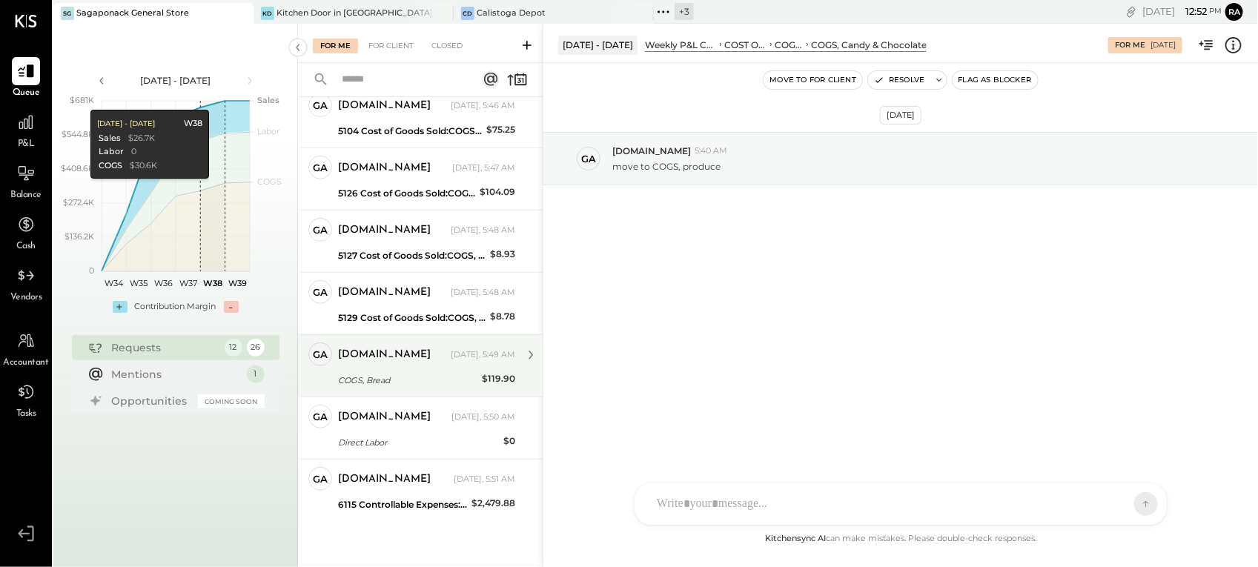
click at [417, 368] on div "gabby.green Yesterday, 5:49 AM COGS, Bread $119.90 missing invoices from Alpina…" at bounding box center [426, 365] width 177 height 47
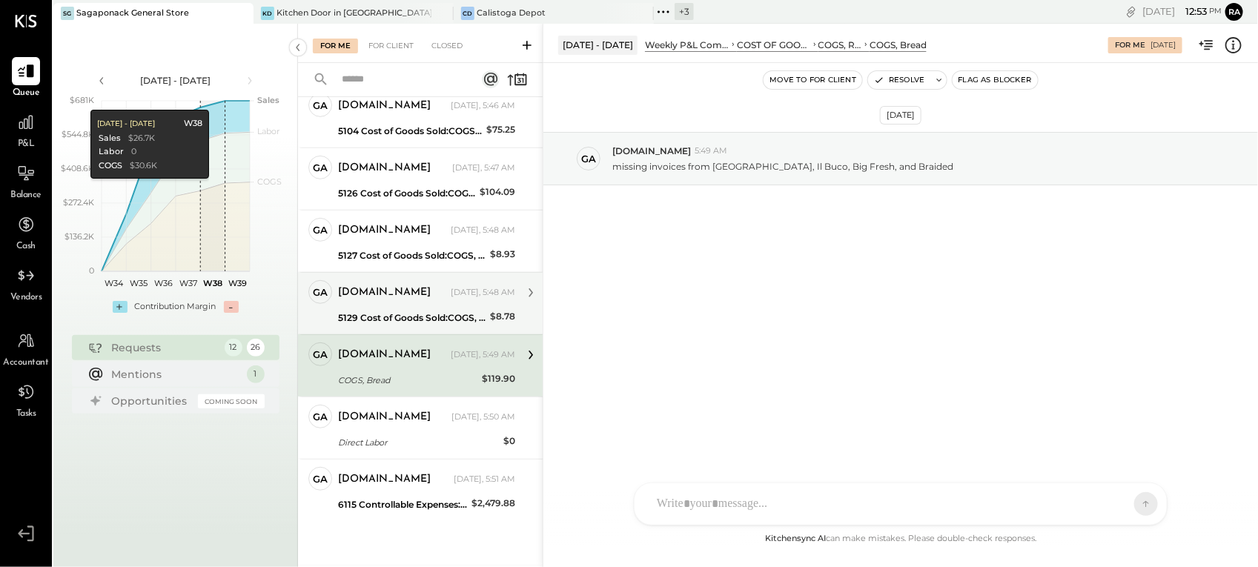
click at [391, 311] on div "5129 Cost of Goods Sold:COGS, House Made Food:COGS, Pastries" at bounding box center [412, 318] width 148 height 15
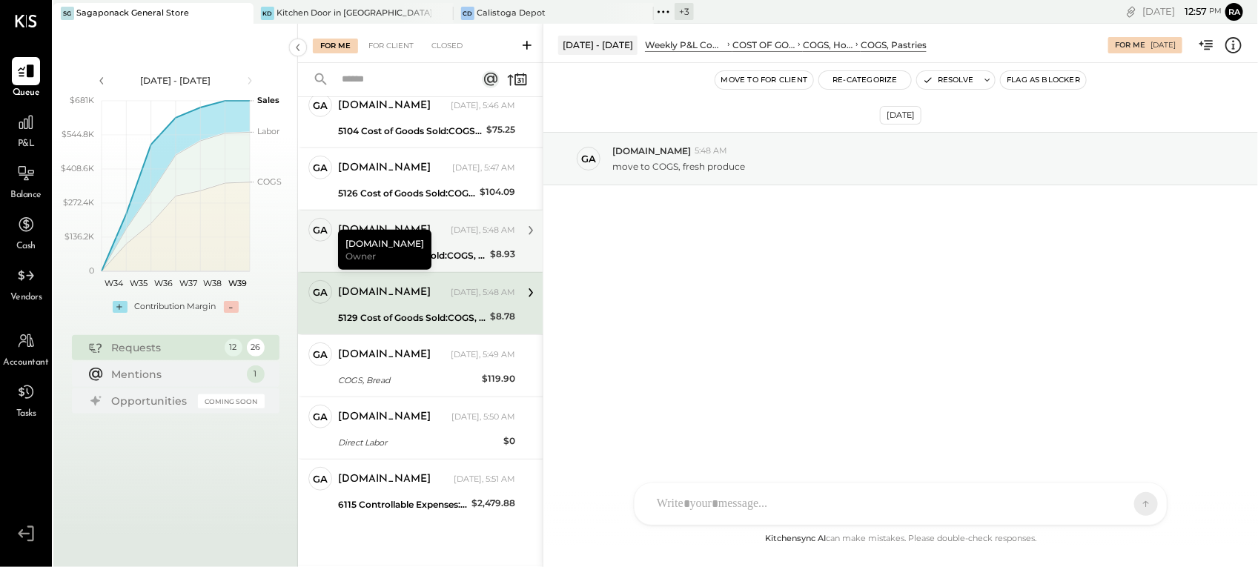
click at [431, 237] on div "gabby.green Yesterday, 5:48 AM" at bounding box center [426, 230] width 177 height 21
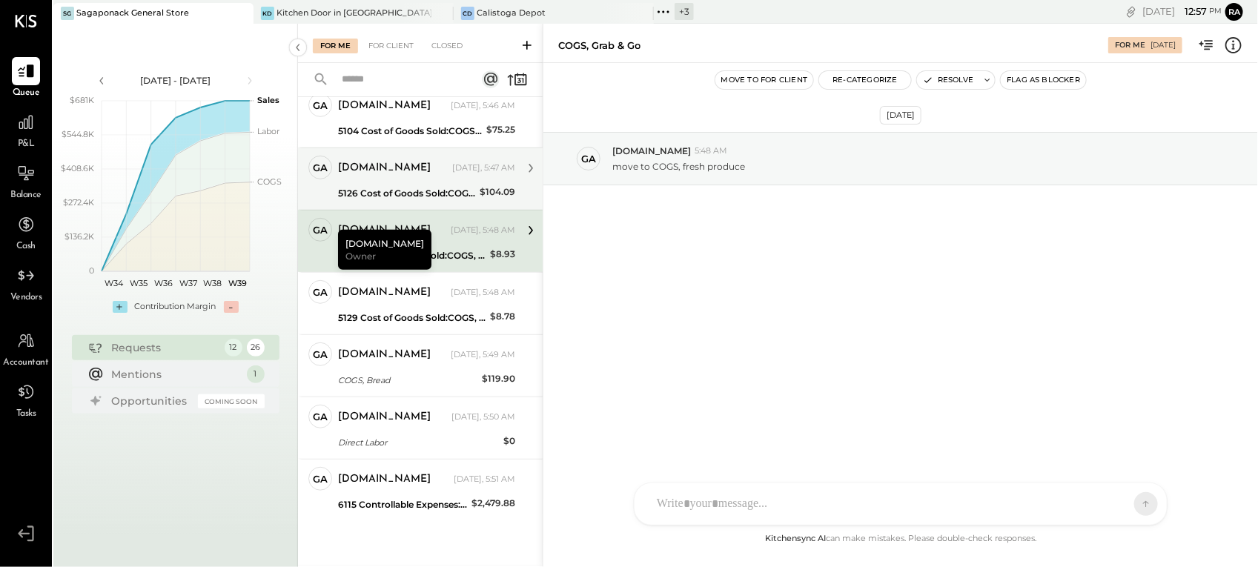
click at [420, 179] on div "gabby.green Yesterday, 5:47 AM 5126 Cost of Goods Sold:COGS, House Made Food:CO…" at bounding box center [426, 179] width 177 height 47
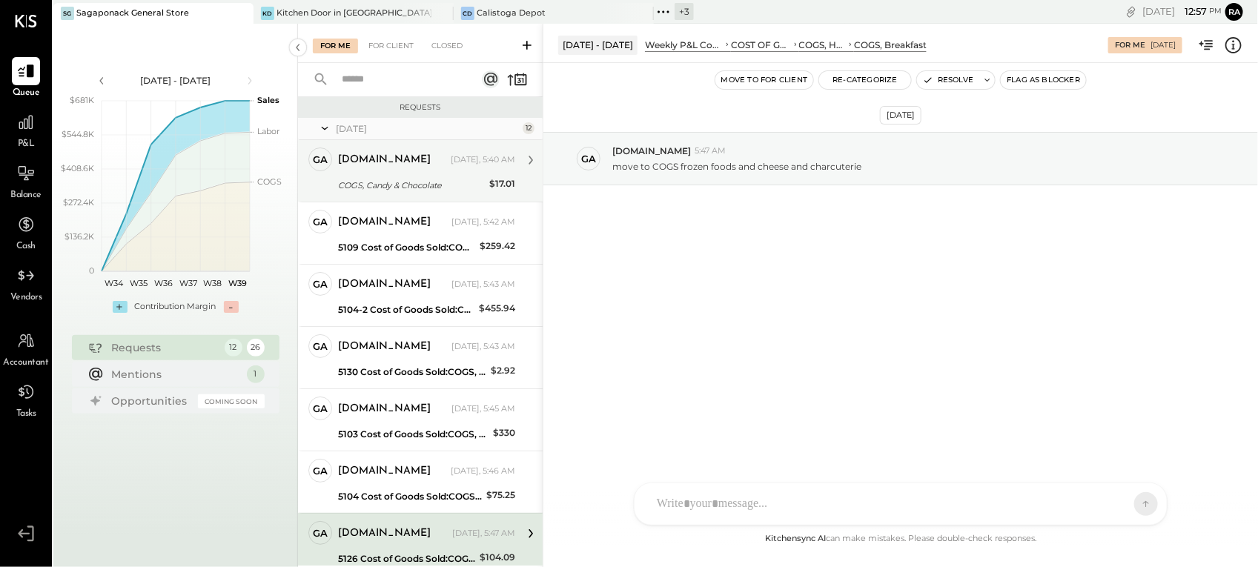
click at [416, 175] on div "gabby.green Yesterday, 5:40 AM COGS, Candy & Chocolate $17.01 move to COGS, pro…" at bounding box center [426, 171] width 177 height 47
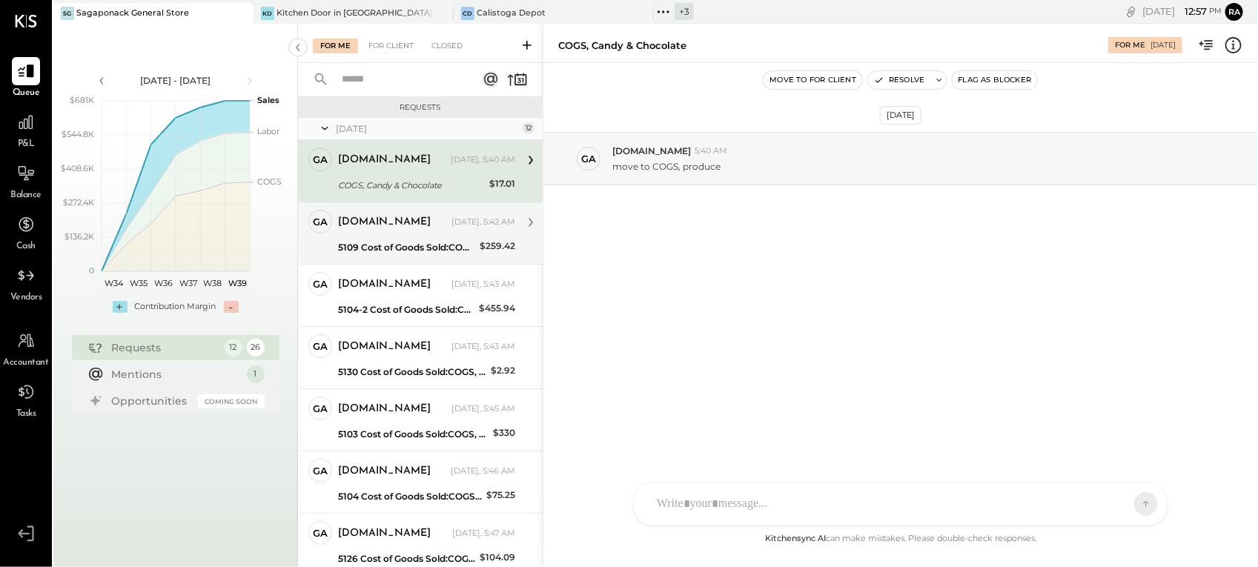
click at [415, 220] on div "[DOMAIN_NAME]" at bounding box center [393, 222] width 110 height 15
